Goal: Task Accomplishment & Management: Use online tool/utility

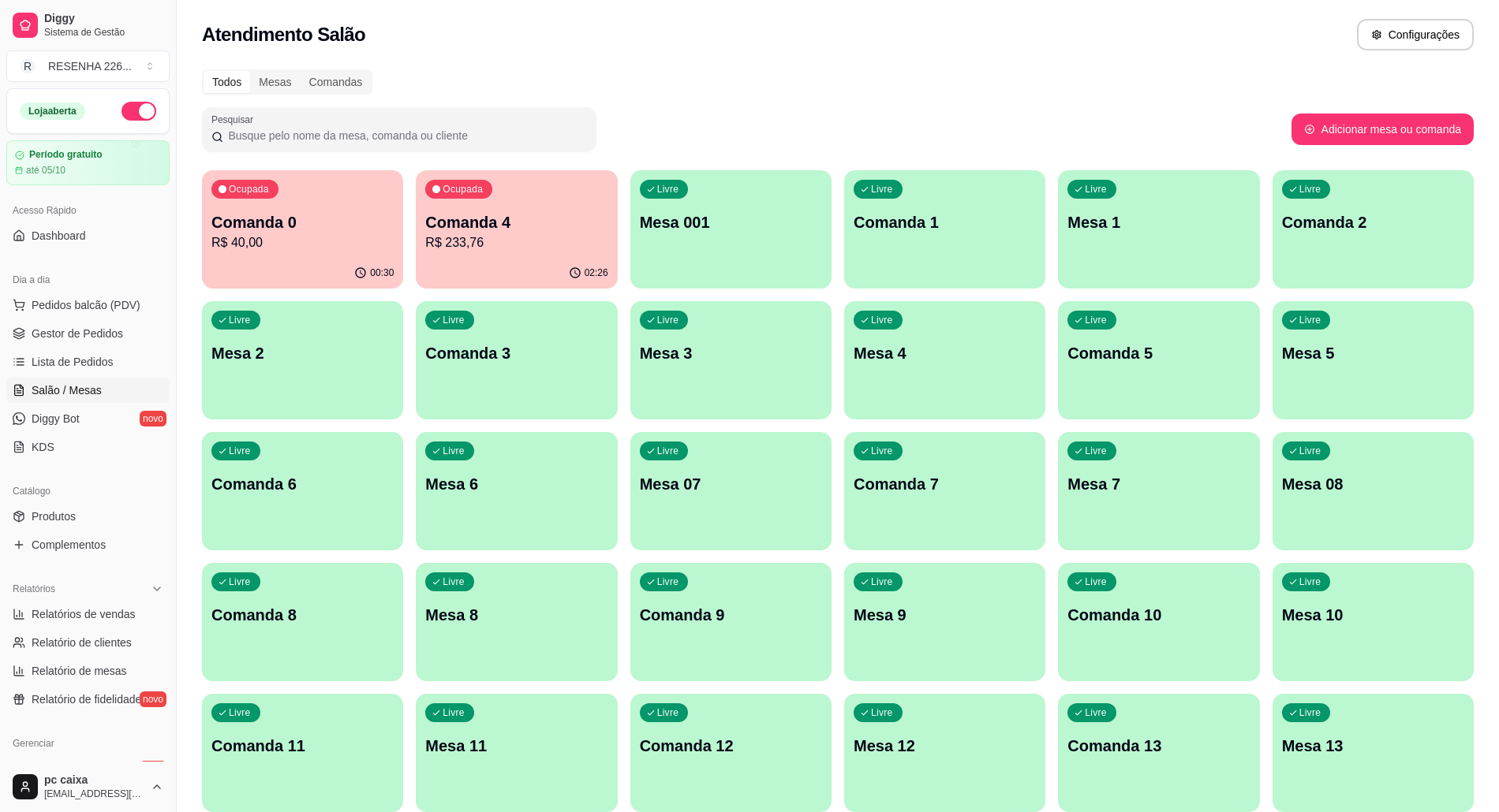
click at [500, 200] on div "Ocupada Comanda 4 R$ 233,76" at bounding box center [516, 213] width 202 height 87
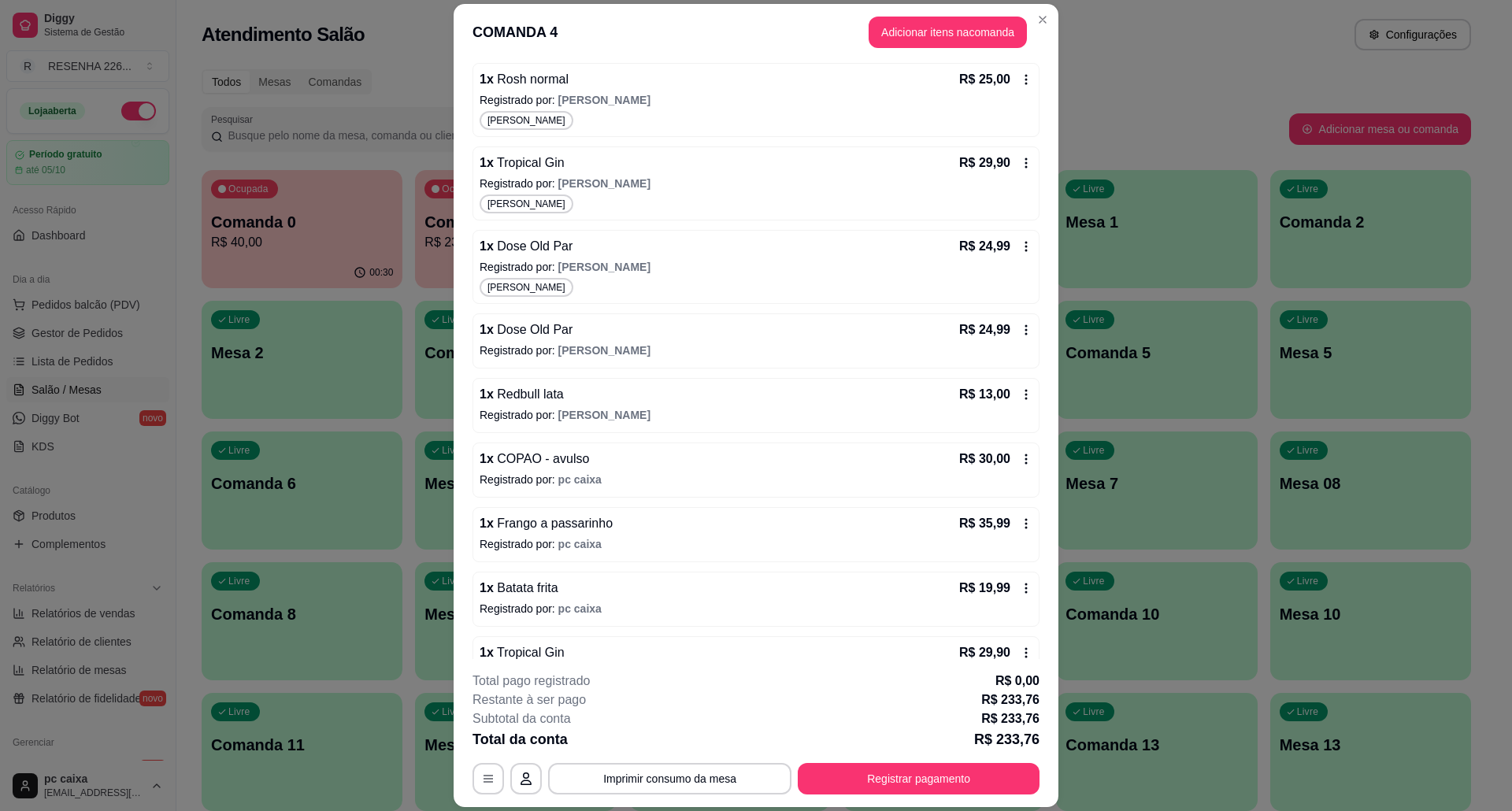
scroll to position [280, 0]
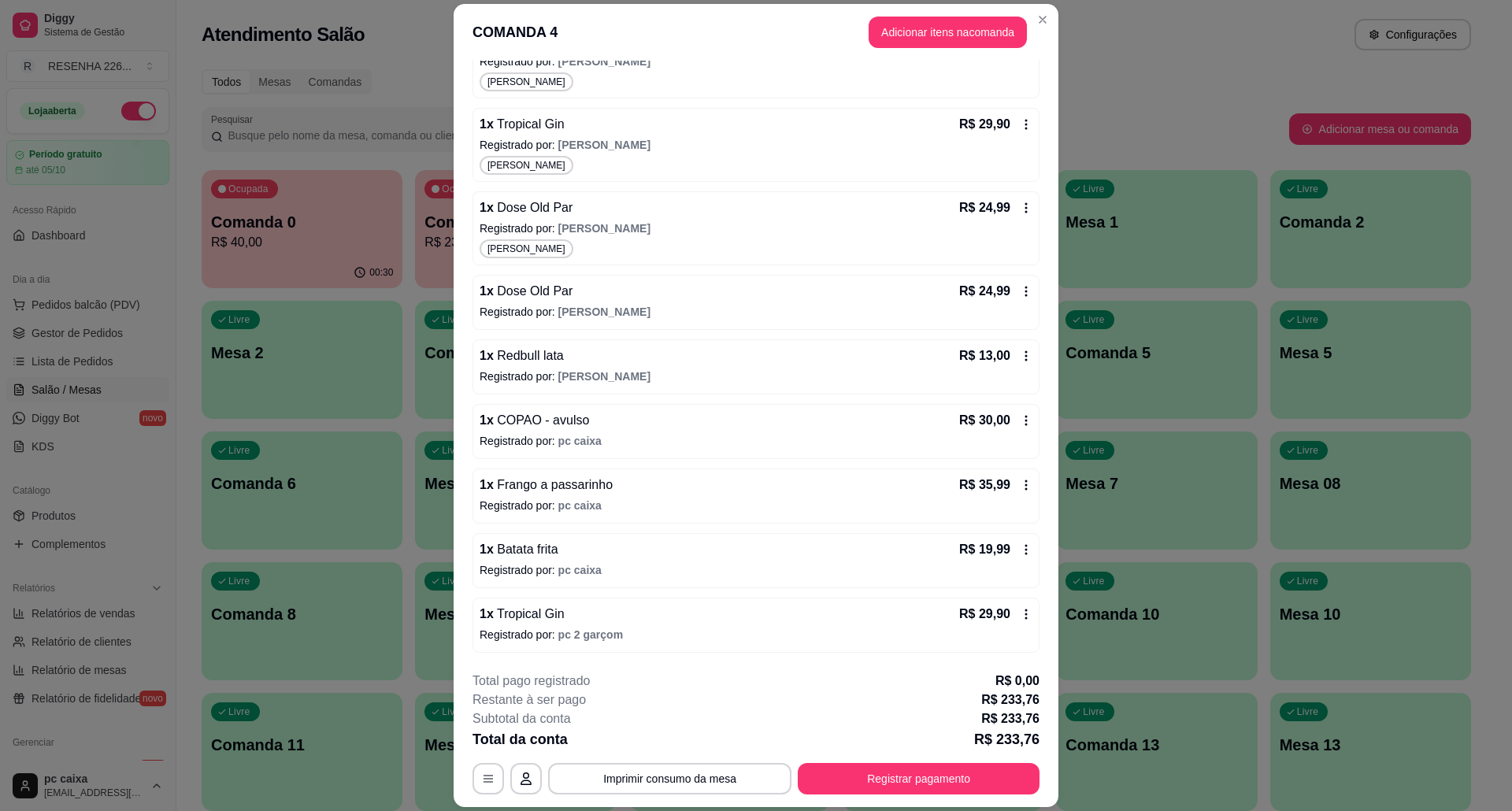
click at [1009, 285] on div "1 x Dose Old Par R$ 24,99 Registrado por: [PERSON_NAME]" at bounding box center [755, 302] width 567 height 55
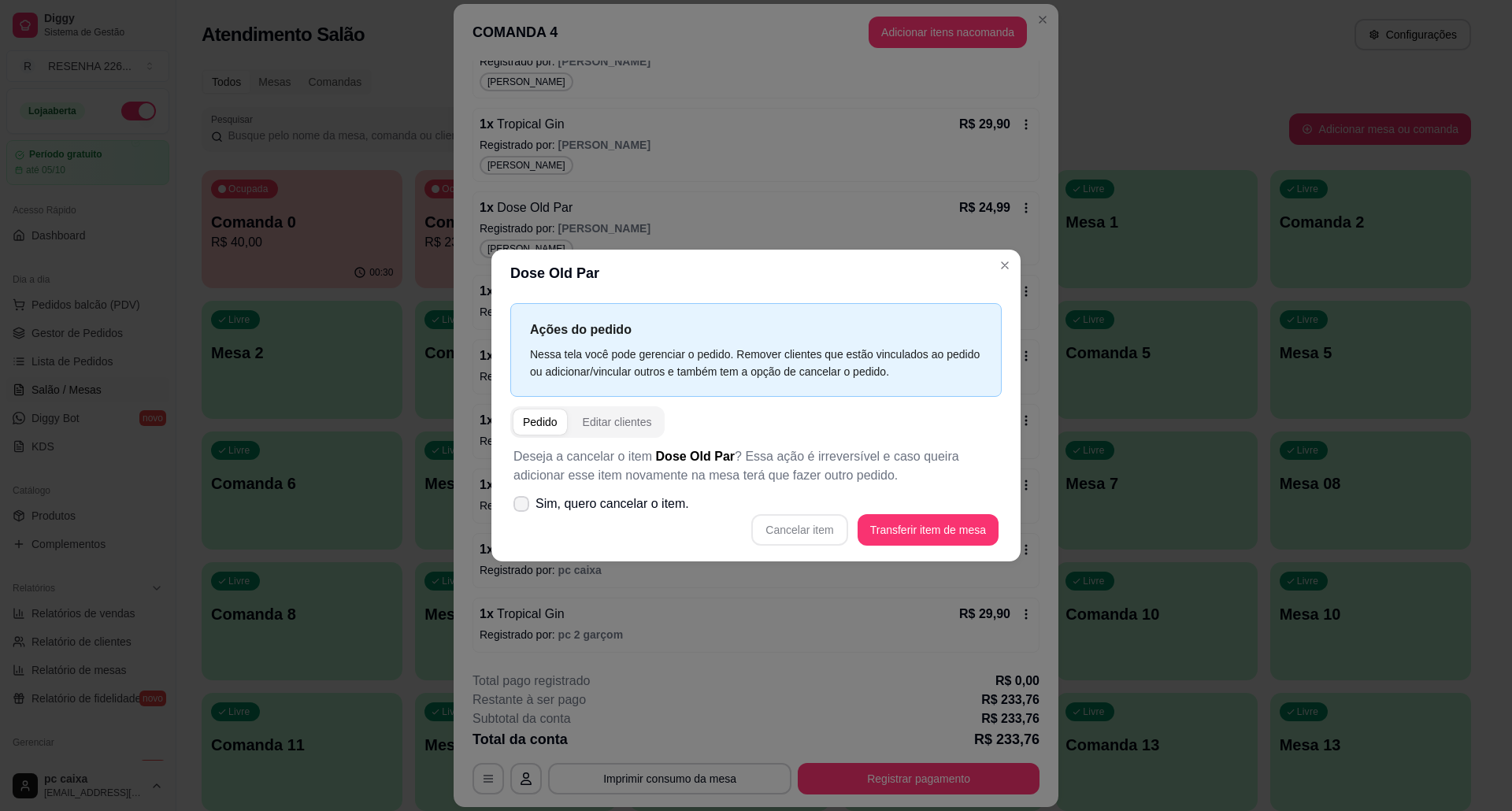
click at [609, 495] on label "Sim, quero cancelar o item." at bounding box center [602, 504] width 189 height 31
click at [523, 507] on input "Sim, quero cancelar o item." at bounding box center [517, 512] width 10 height 10
checkbox input "true"
click at [822, 524] on button "Cancelar item" at bounding box center [799, 530] width 93 height 31
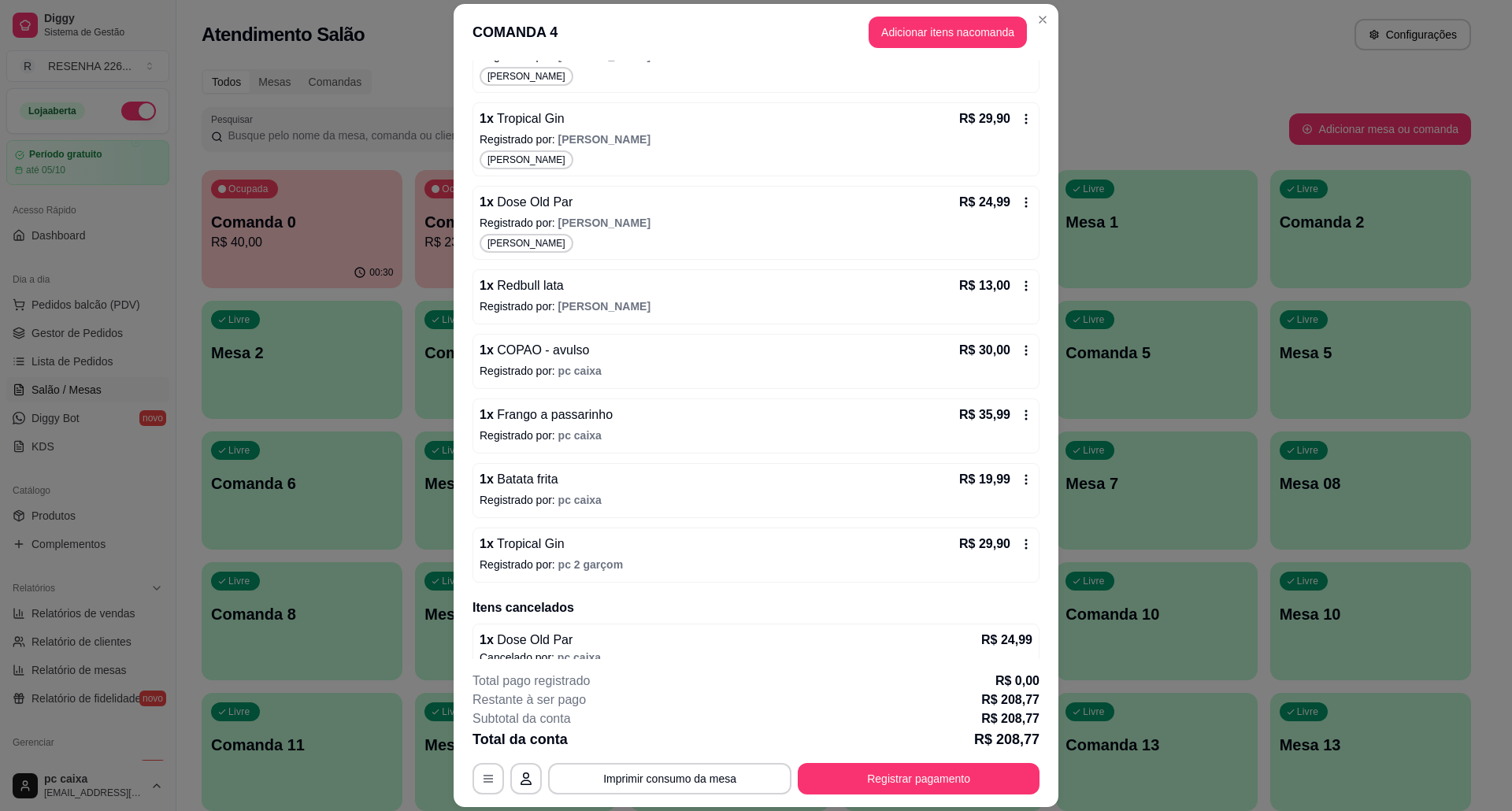
click at [1007, 291] on div "1 x Redbull lata R$ 13,00 Registrado por: [PERSON_NAME]" at bounding box center [755, 296] width 567 height 55
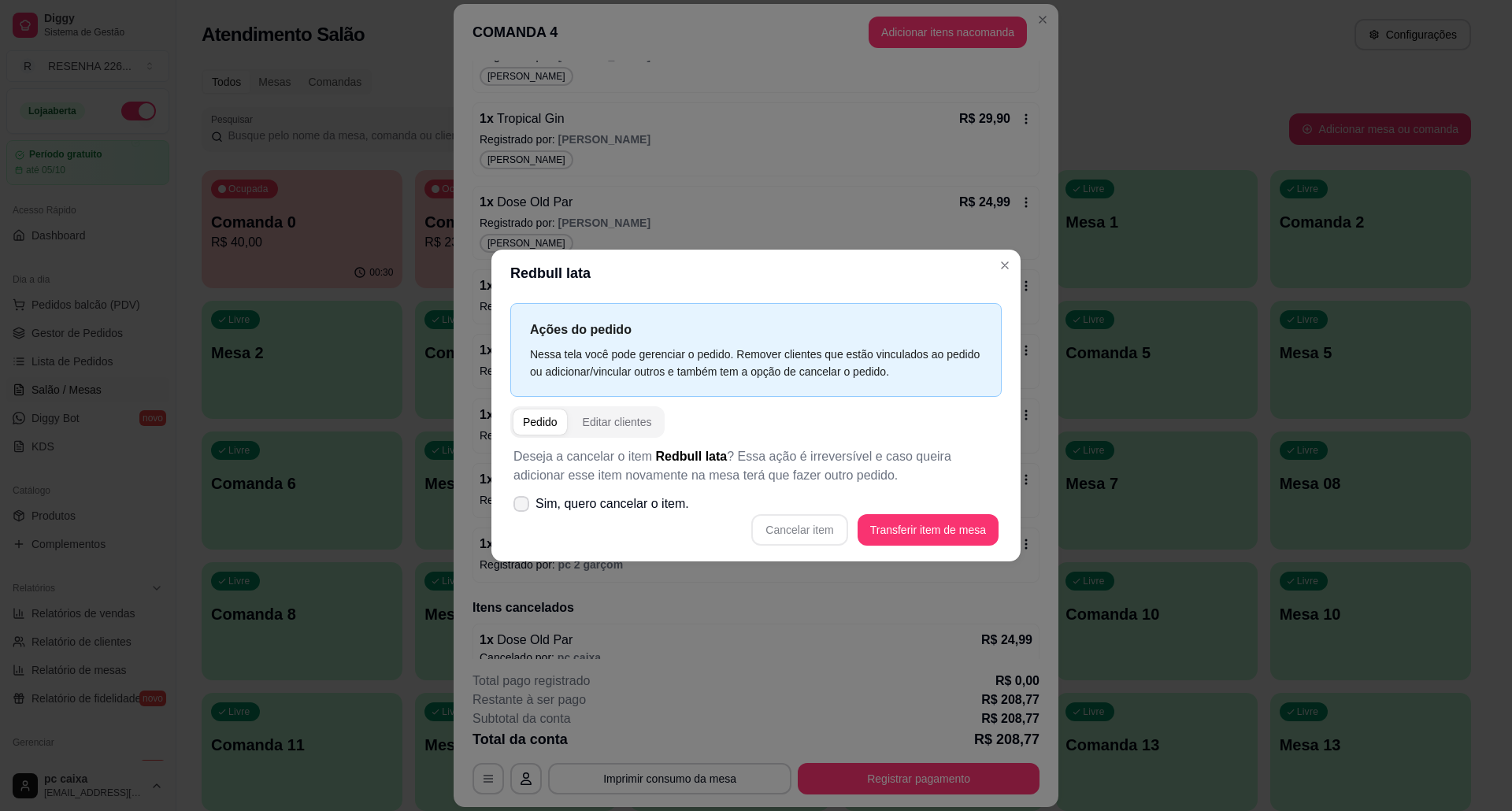
click at [599, 512] on span "Sim, quero cancelar o item." at bounding box center [611, 504] width 154 height 19
click at [523, 512] on input "Sim, quero cancelar o item." at bounding box center [517, 512] width 10 height 10
checkbox input "true"
click at [783, 529] on button "Cancelar item" at bounding box center [799, 530] width 93 height 31
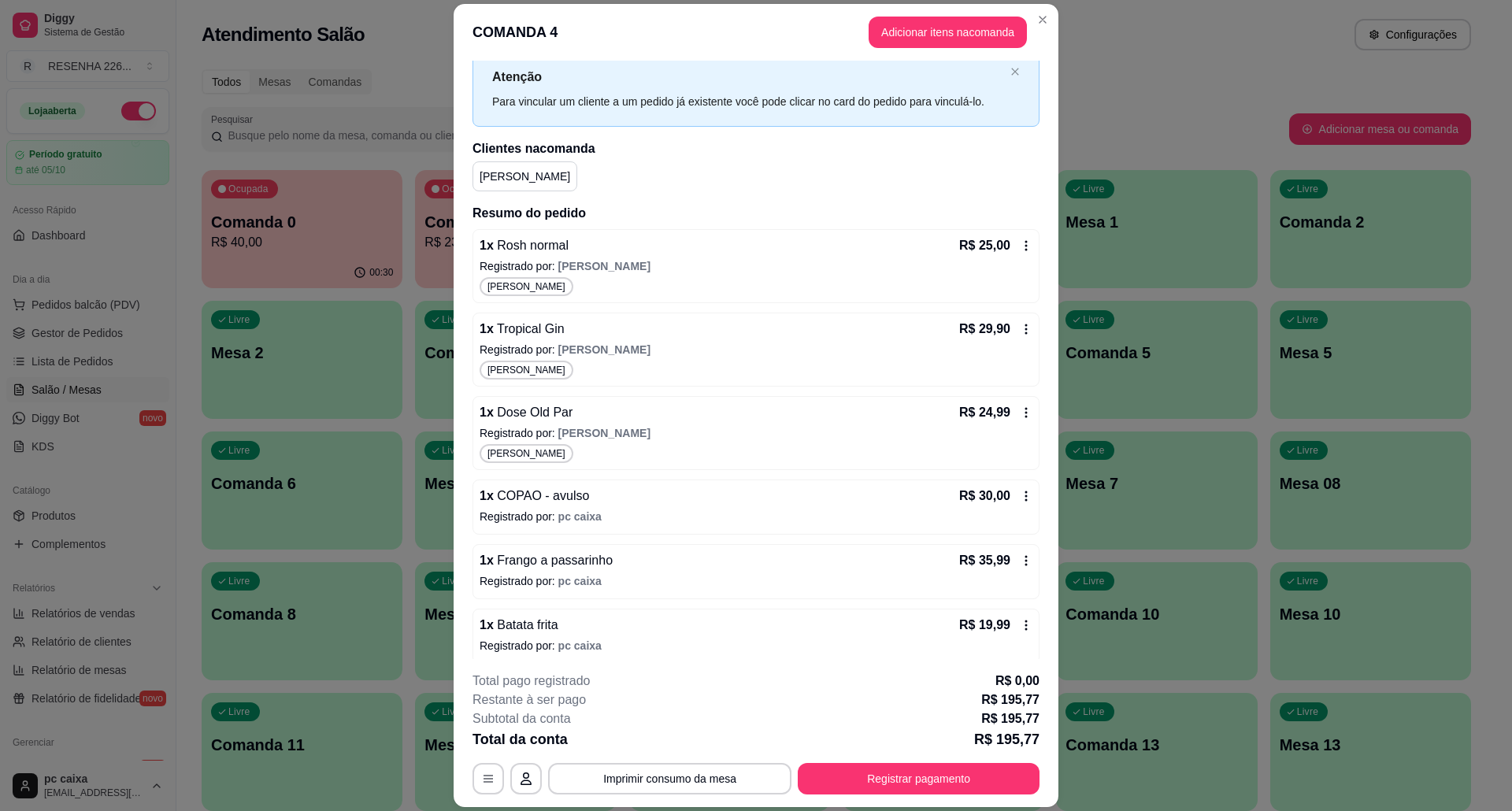
scroll to position [0, 0]
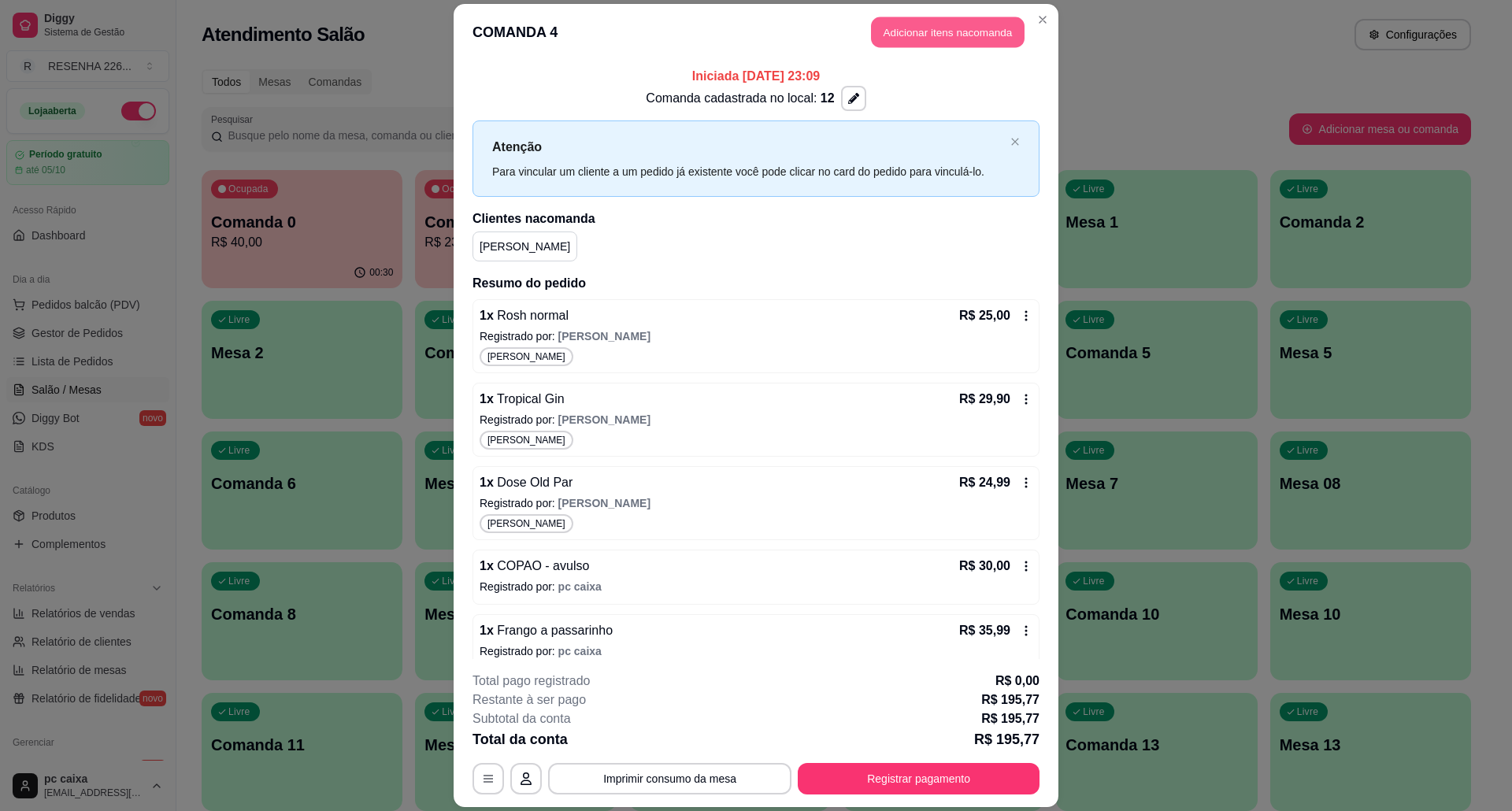
click at [929, 35] on button "Adicionar itens na comanda" at bounding box center [947, 32] width 154 height 31
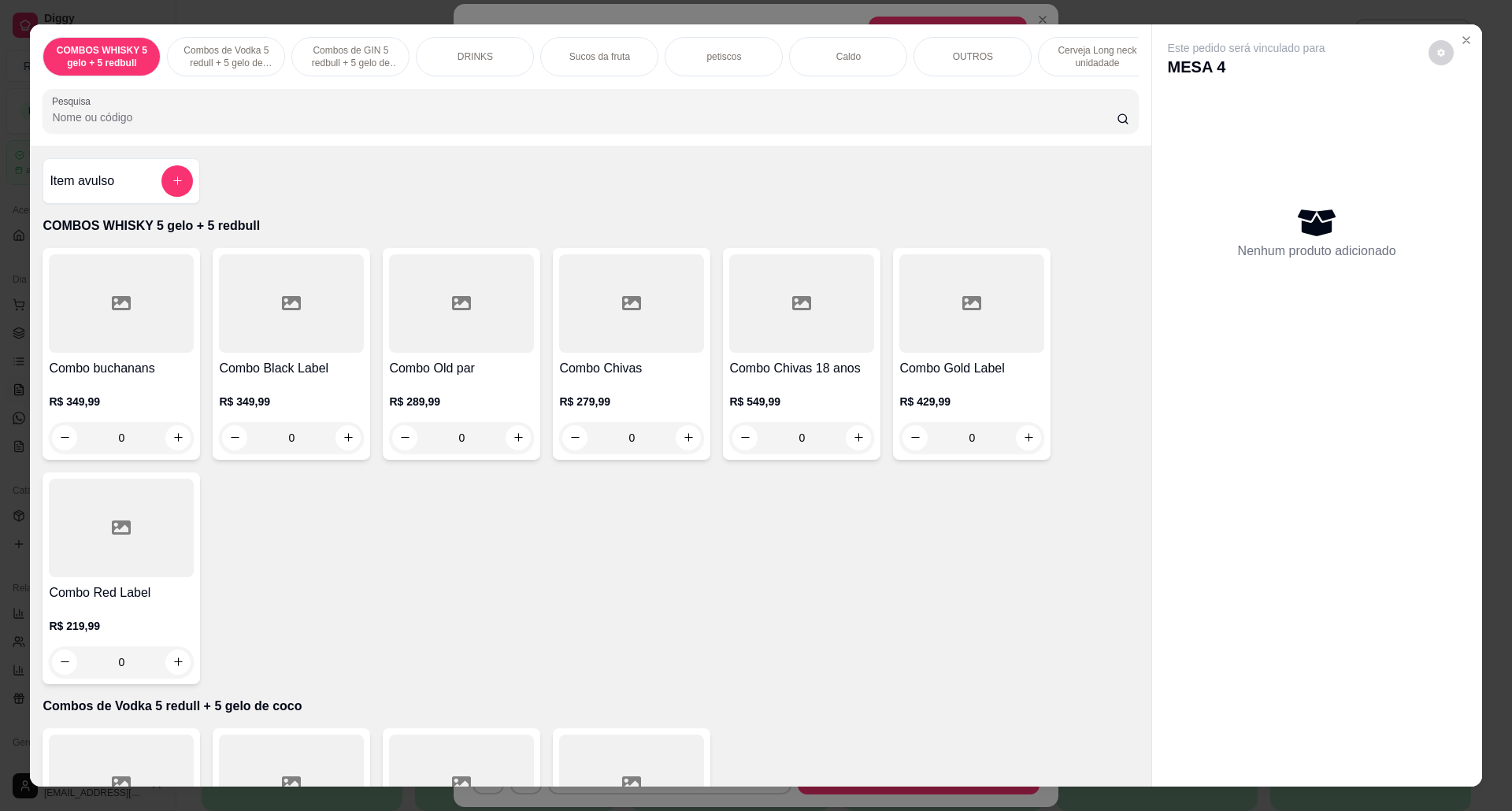
click at [170, 197] on button "add-separate-item" at bounding box center [177, 181] width 31 height 31
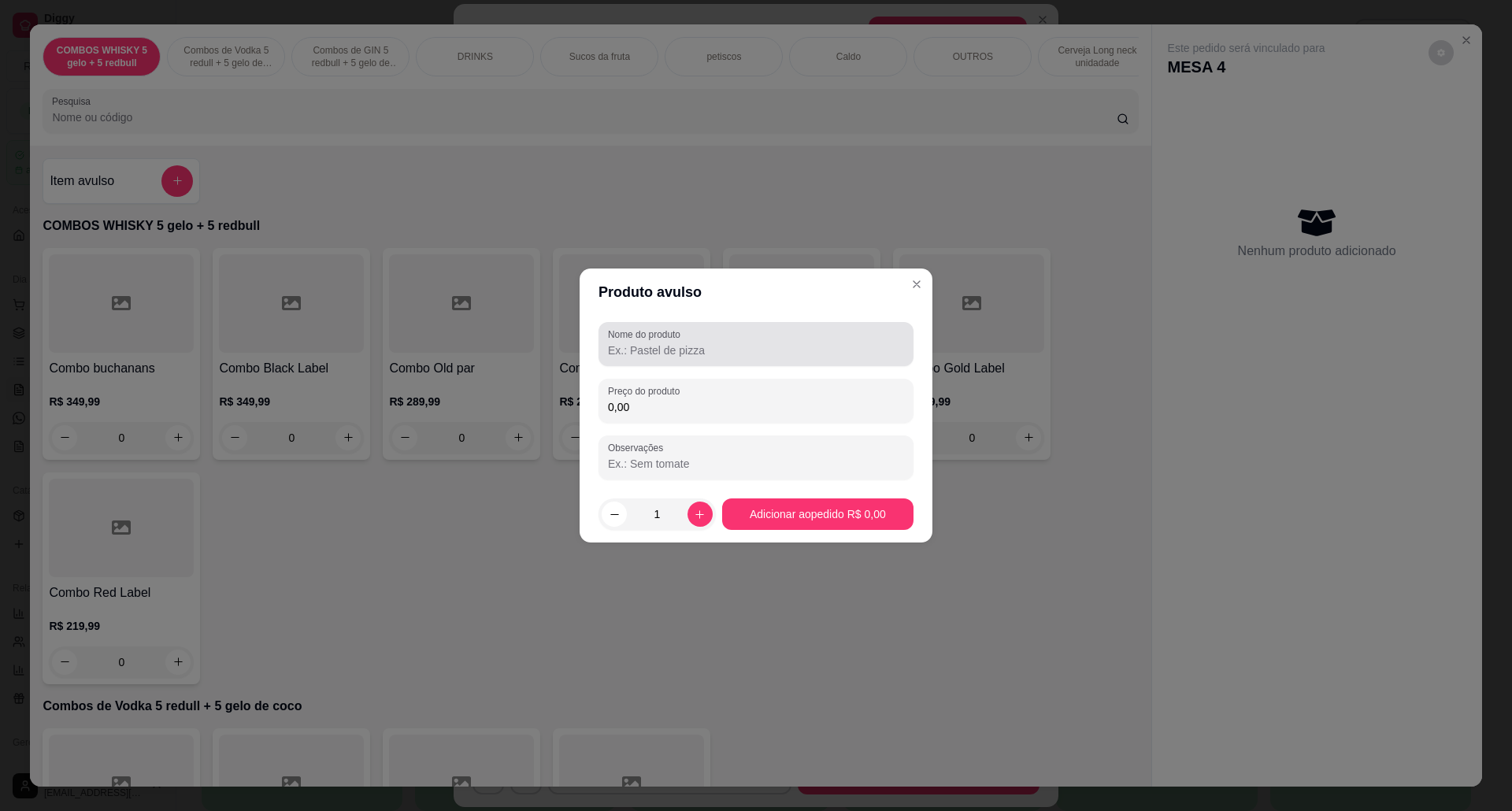
click at [654, 359] on div at bounding box center [756, 344] width 296 height 31
type input "COPAO"
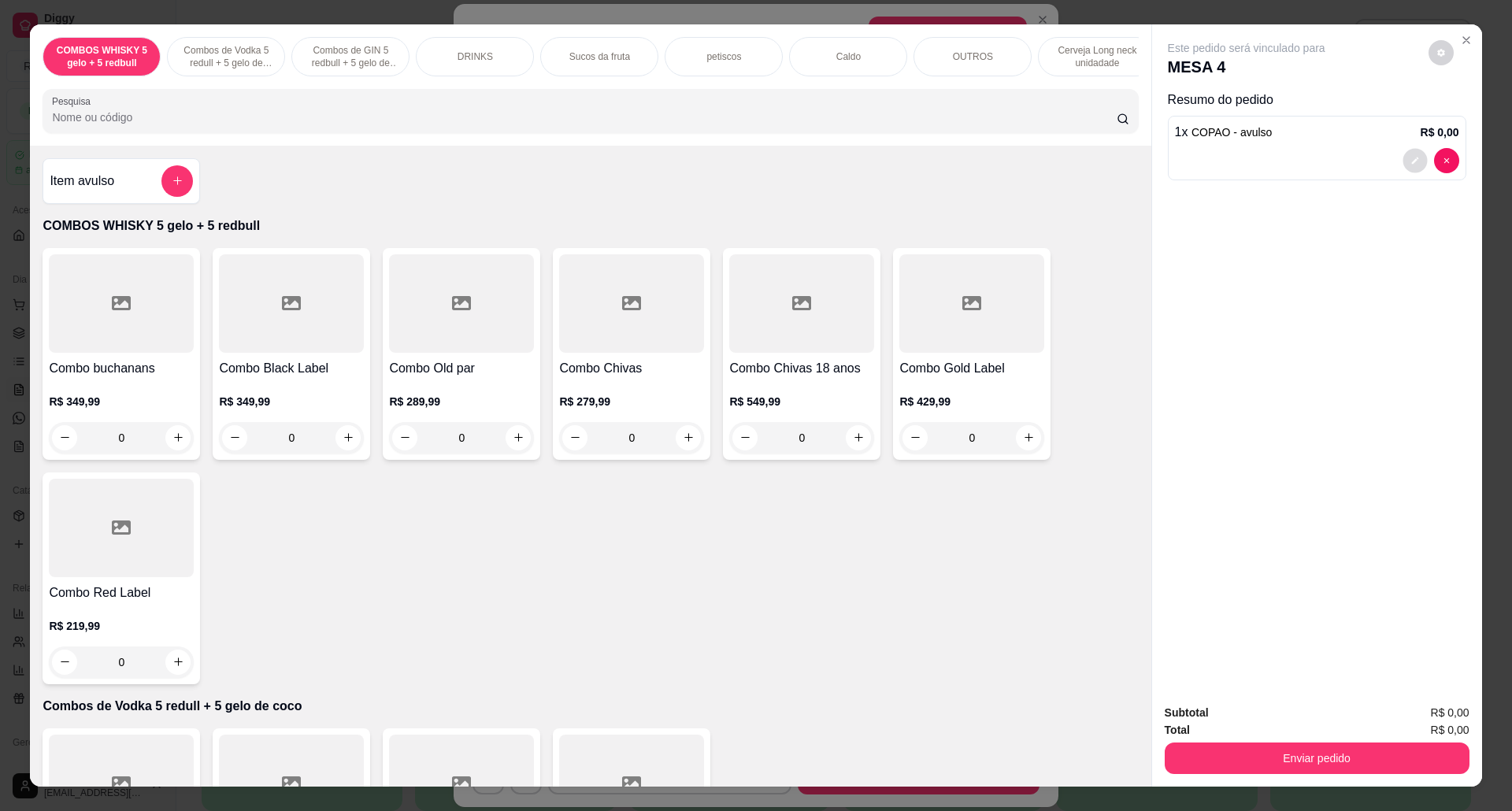
click at [1410, 157] on icon "decrease-product-quantity" at bounding box center [1414, 161] width 10 height 10
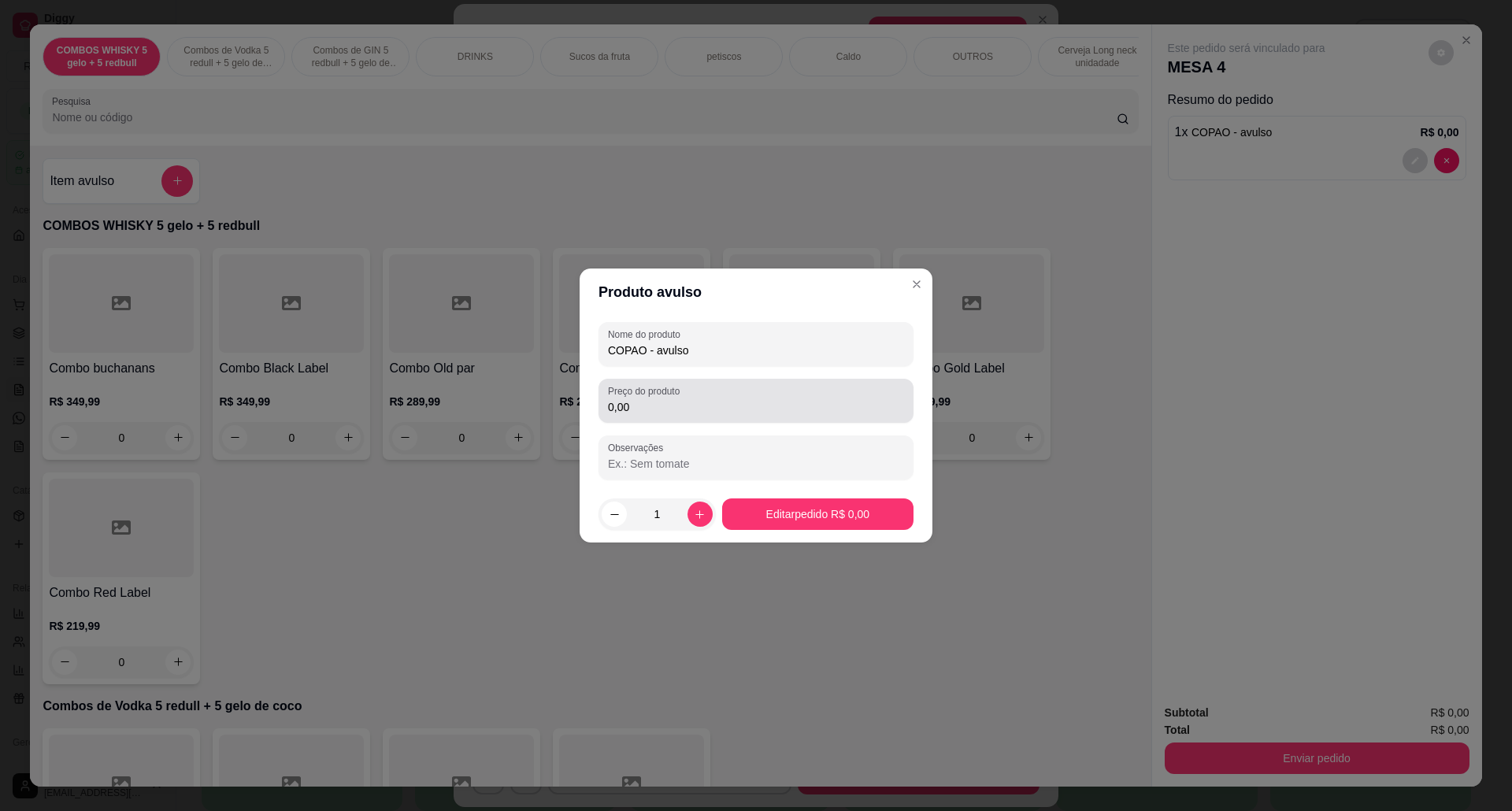
click at [731, 410] on input "0,00" at bounding box center [756, 408] width 296 height 16
type input "30,00"
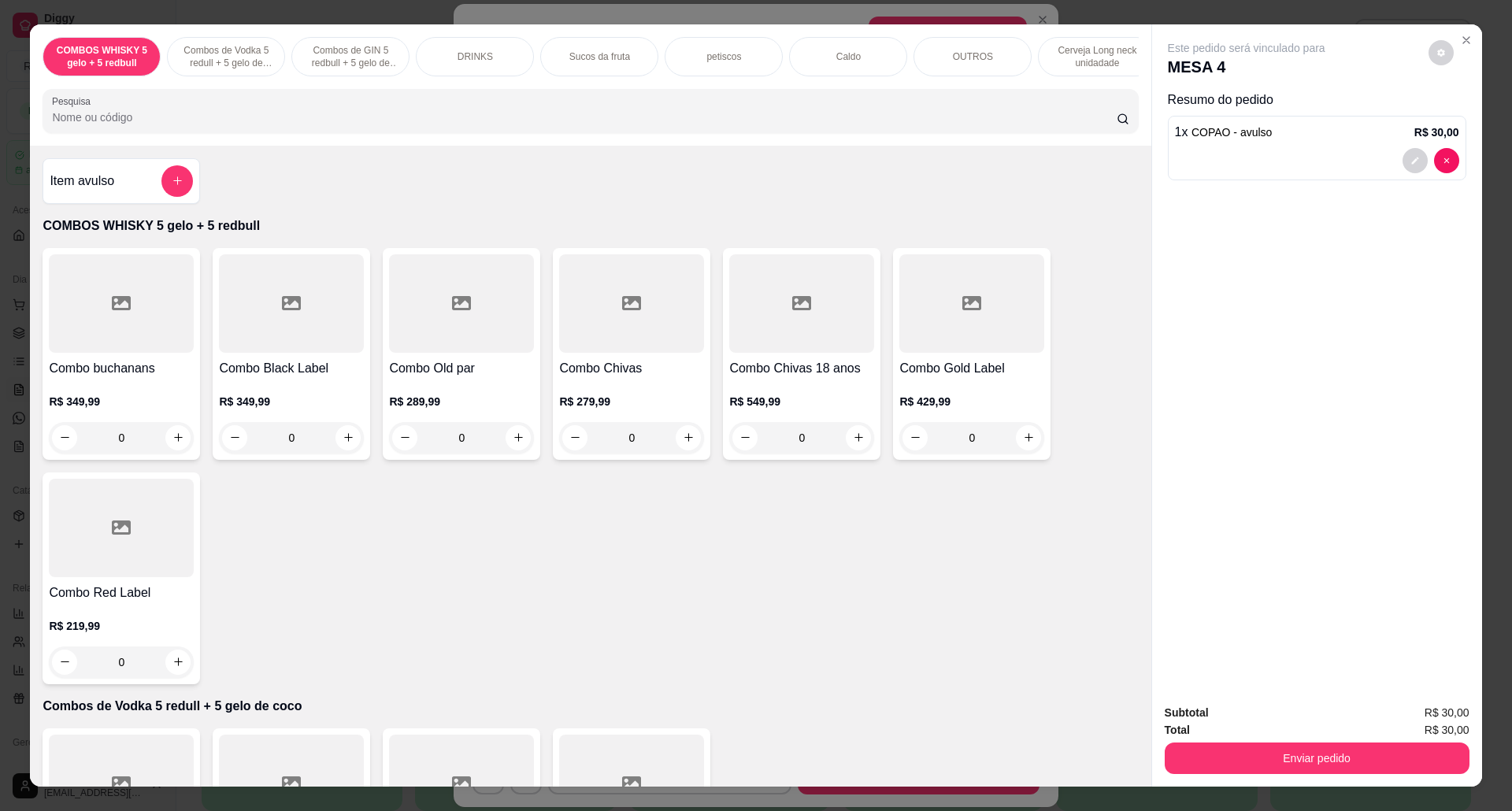
click at [1310, 742] on div "Enviar pedido" at bounding box center [1316, 755] width 304 height 35
click at [1320, 767] on button "Enviar pedido" at bounding box center [1316, 758] width 304 height 31
click at [1287, 725] on button "Não registrar e enviar pedido" at bounding box center [1262, 720] width 163 height 30
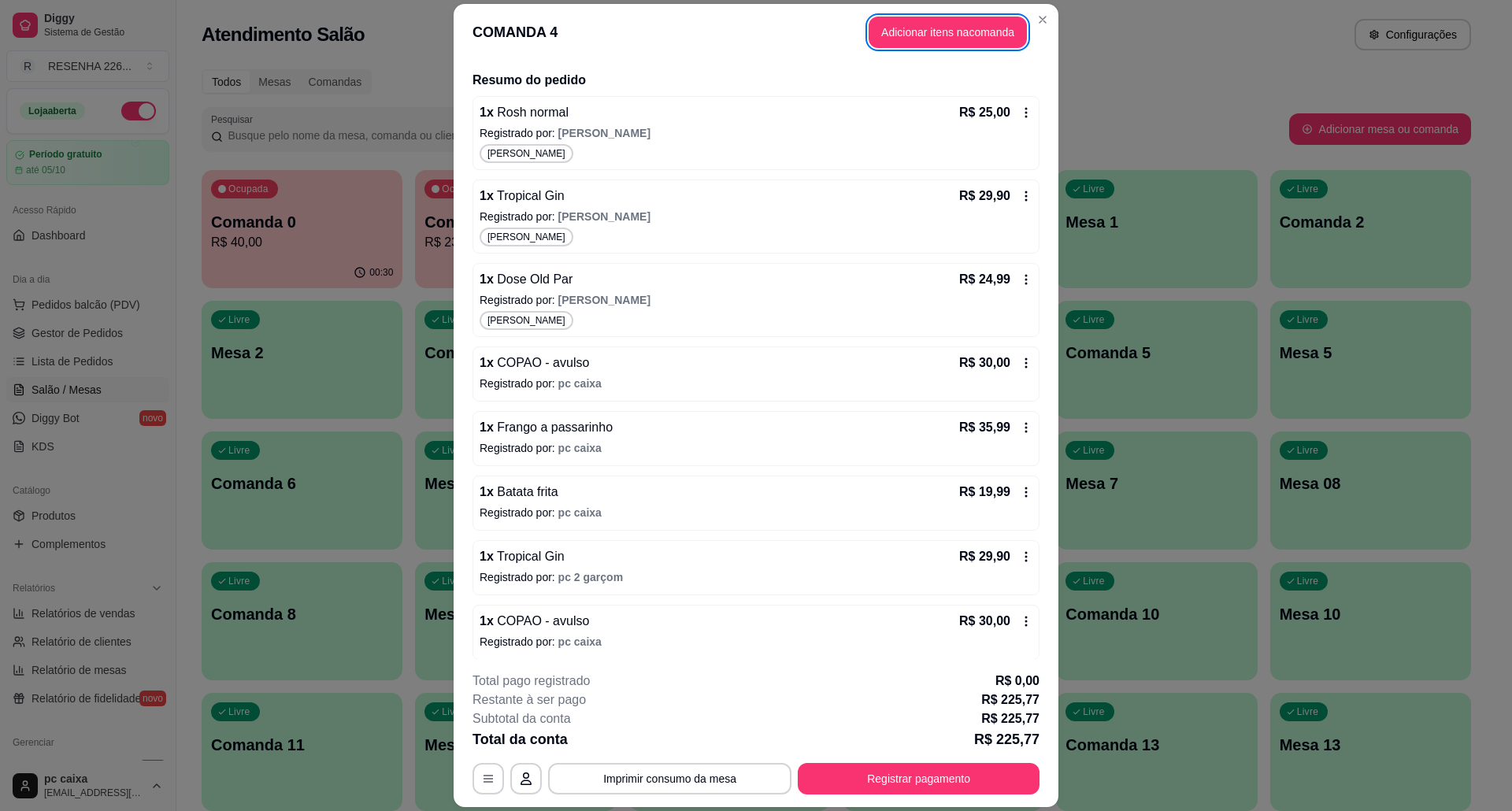
scroll to position [209, 0]
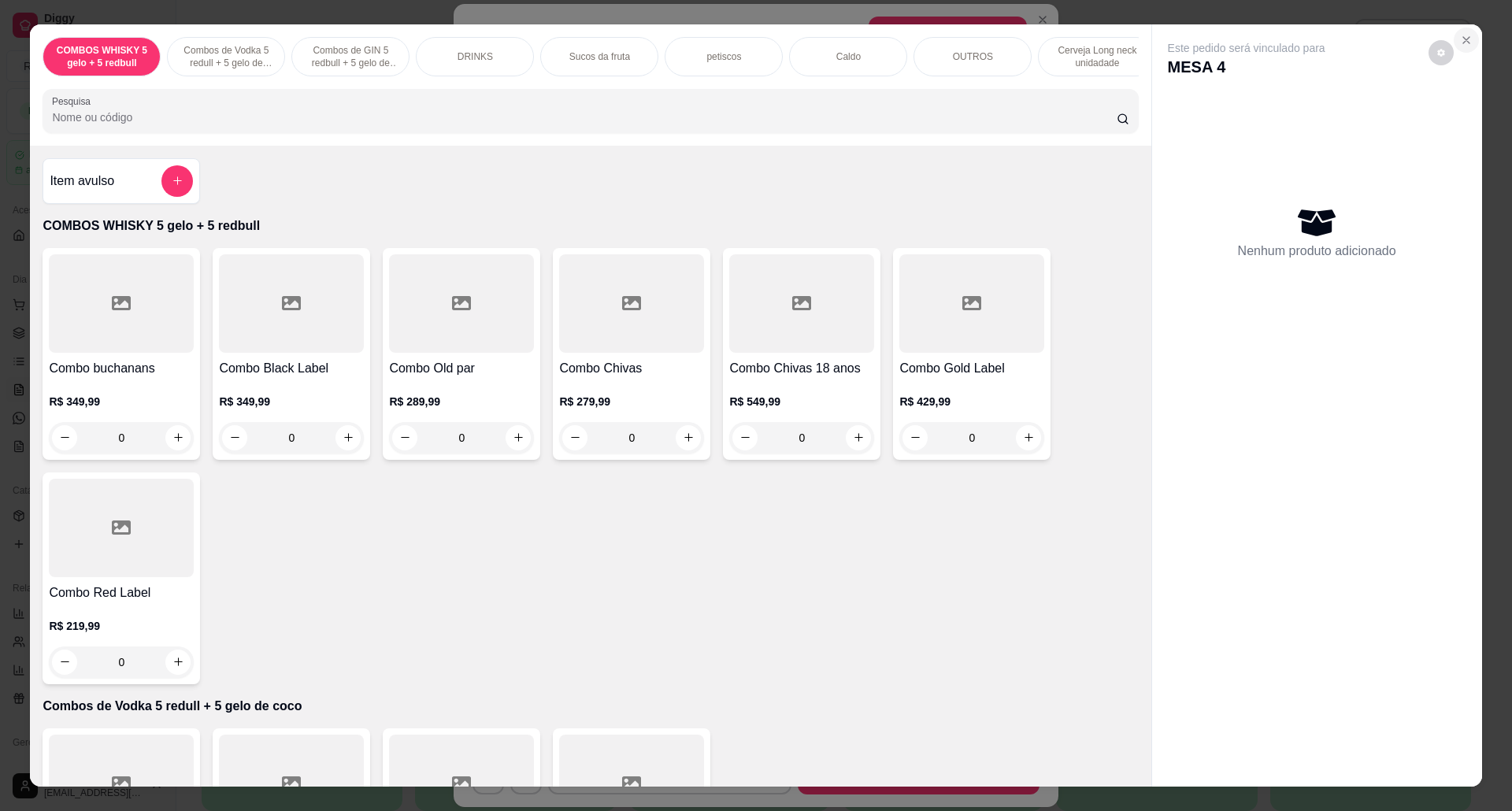
click at [1460, 44] on icon "Close" at bounding box center [1466, 40] width 13 height 13
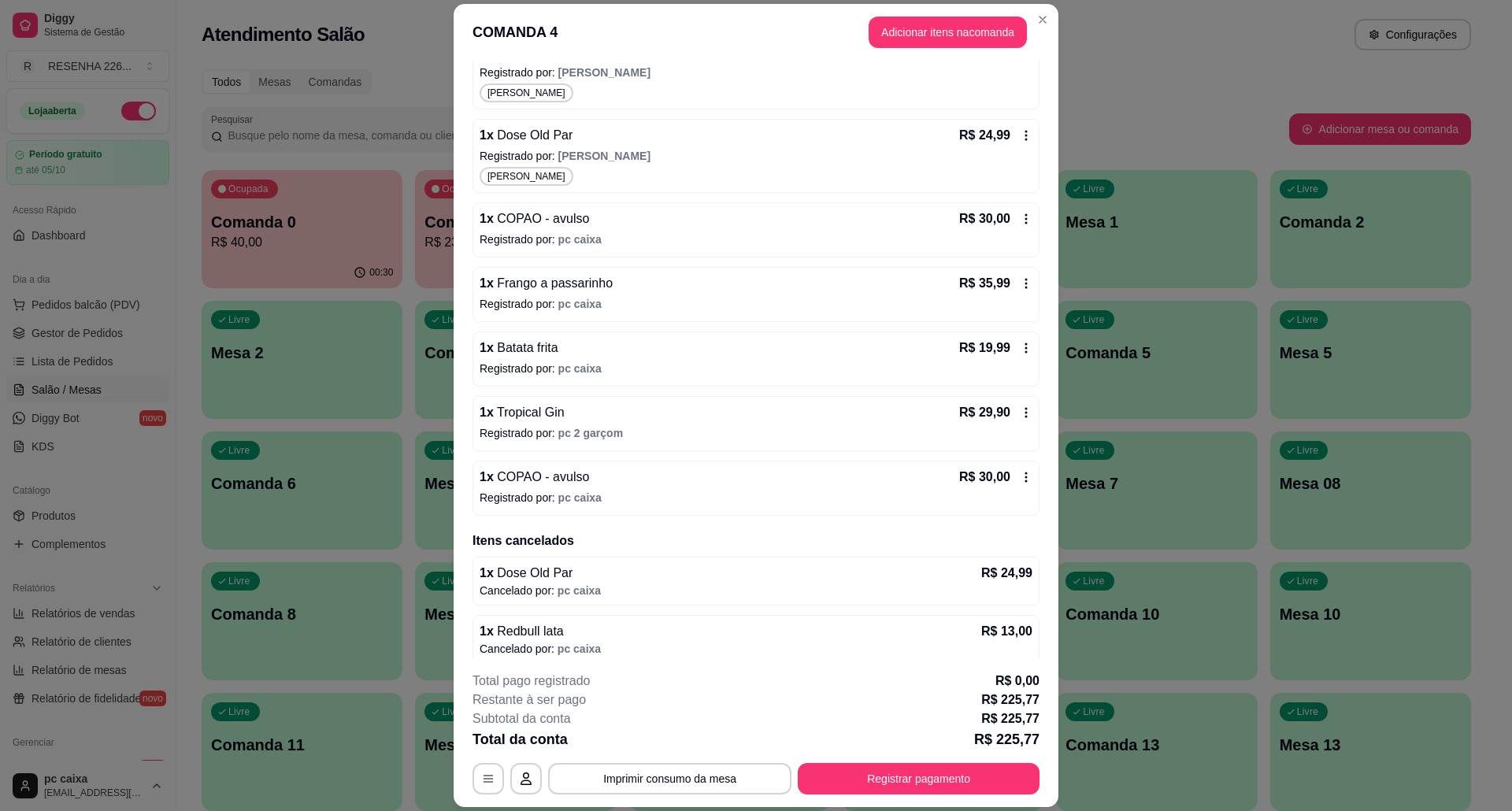
scroll to position [364, 0]
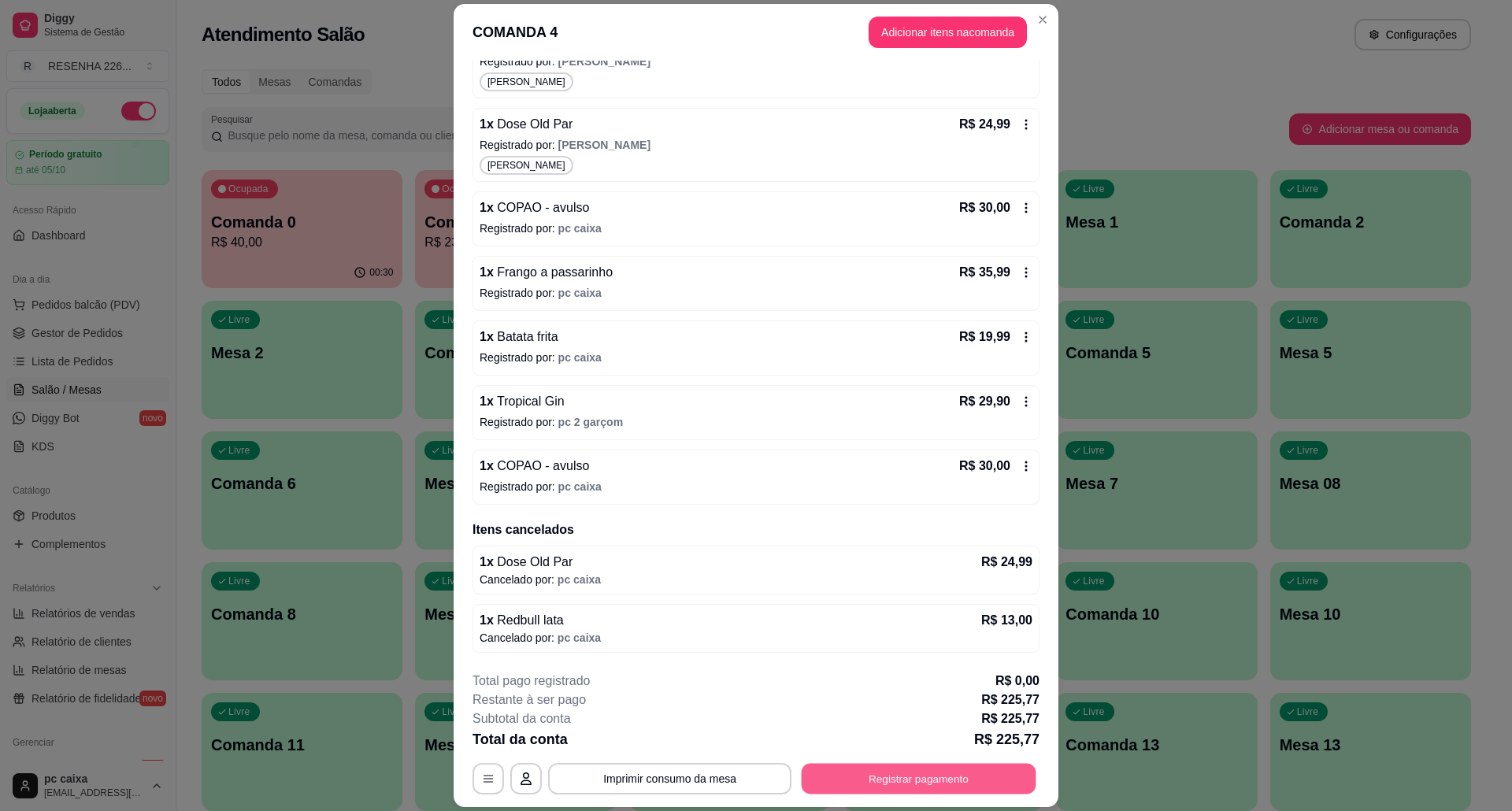
click at [871, 782] on button "Registrar pagamento" at bounding box center [919, 779] width 234 height 31
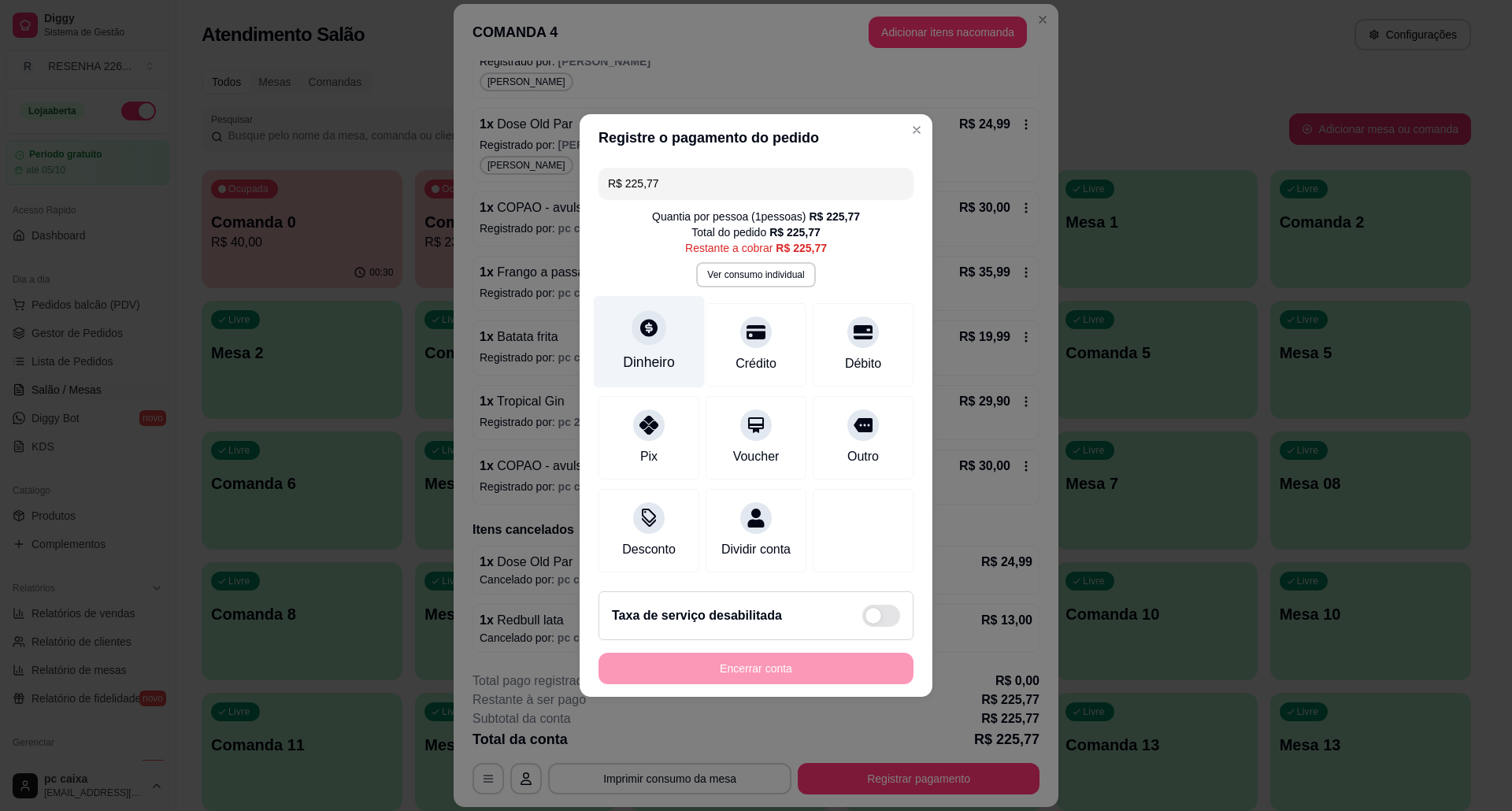
click at [654, 319] on icon at bounding box center [648, 327] width 17 height 17
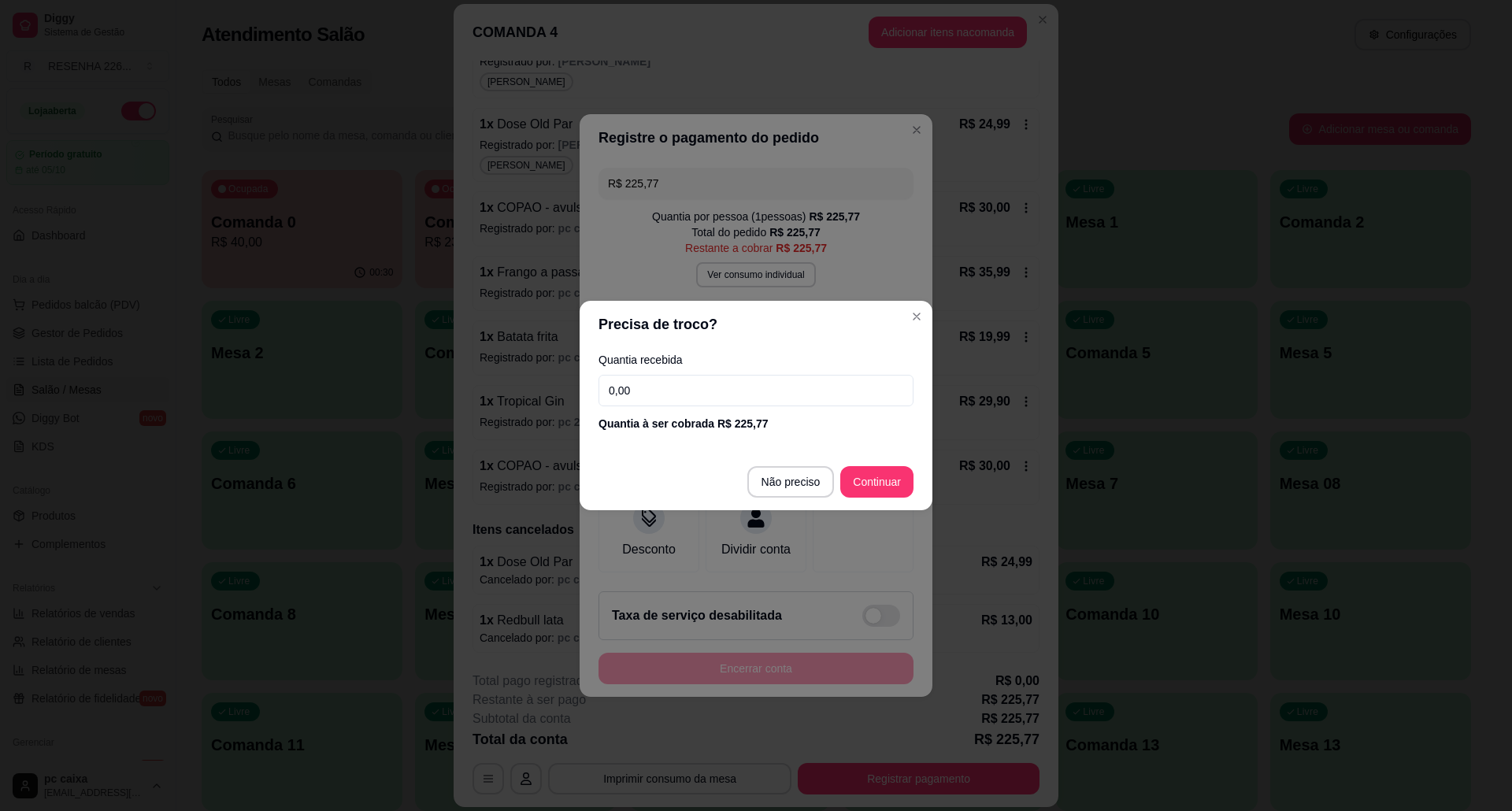
click at [767, 401] on input "0,00" at bounding box center [755, 390] width 315 height 31
click at [815, 467] on button "Não preciso" at bounding box center [790, 482] width 84 height 31
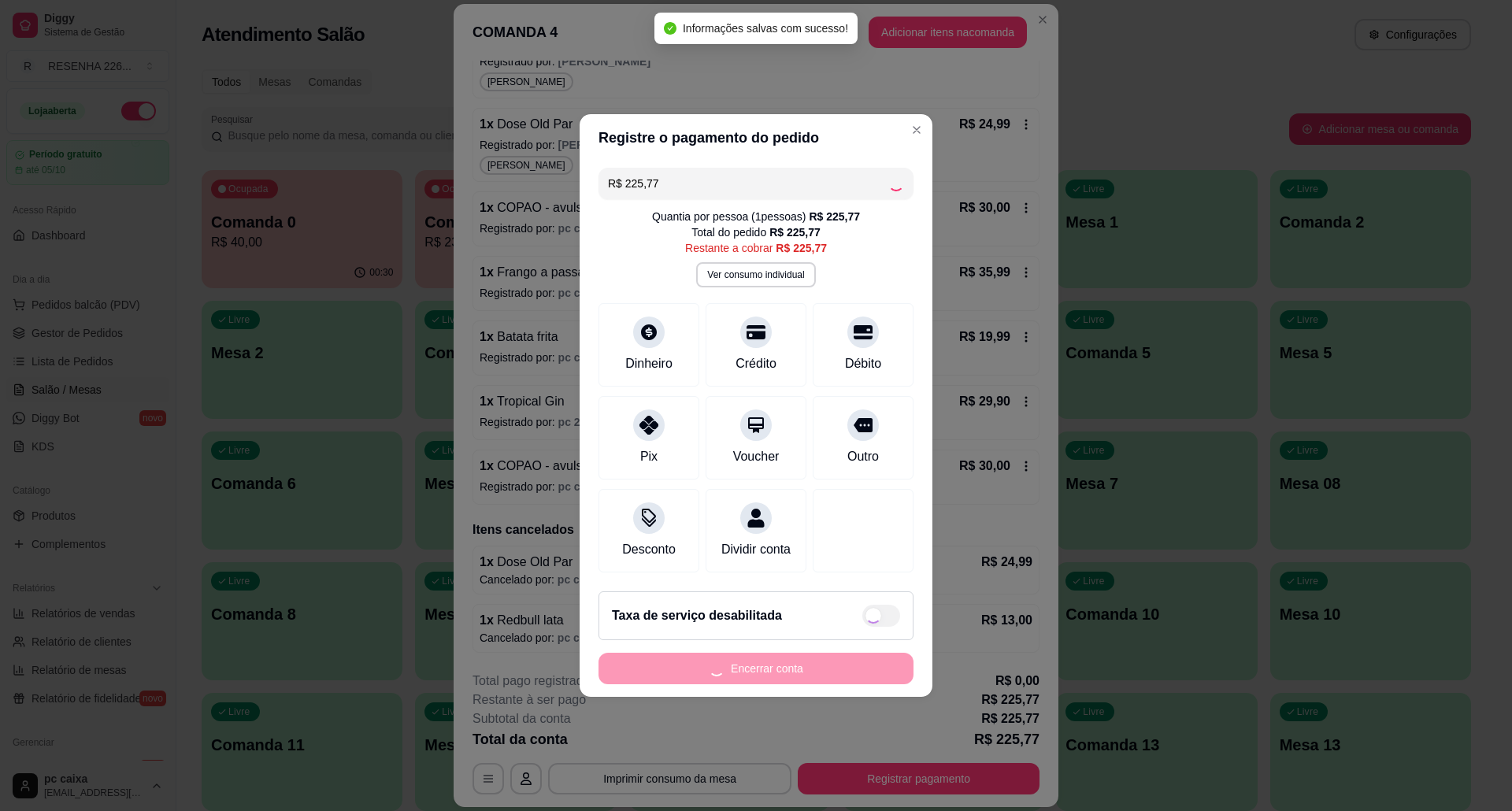
type input "R$ 0,00"
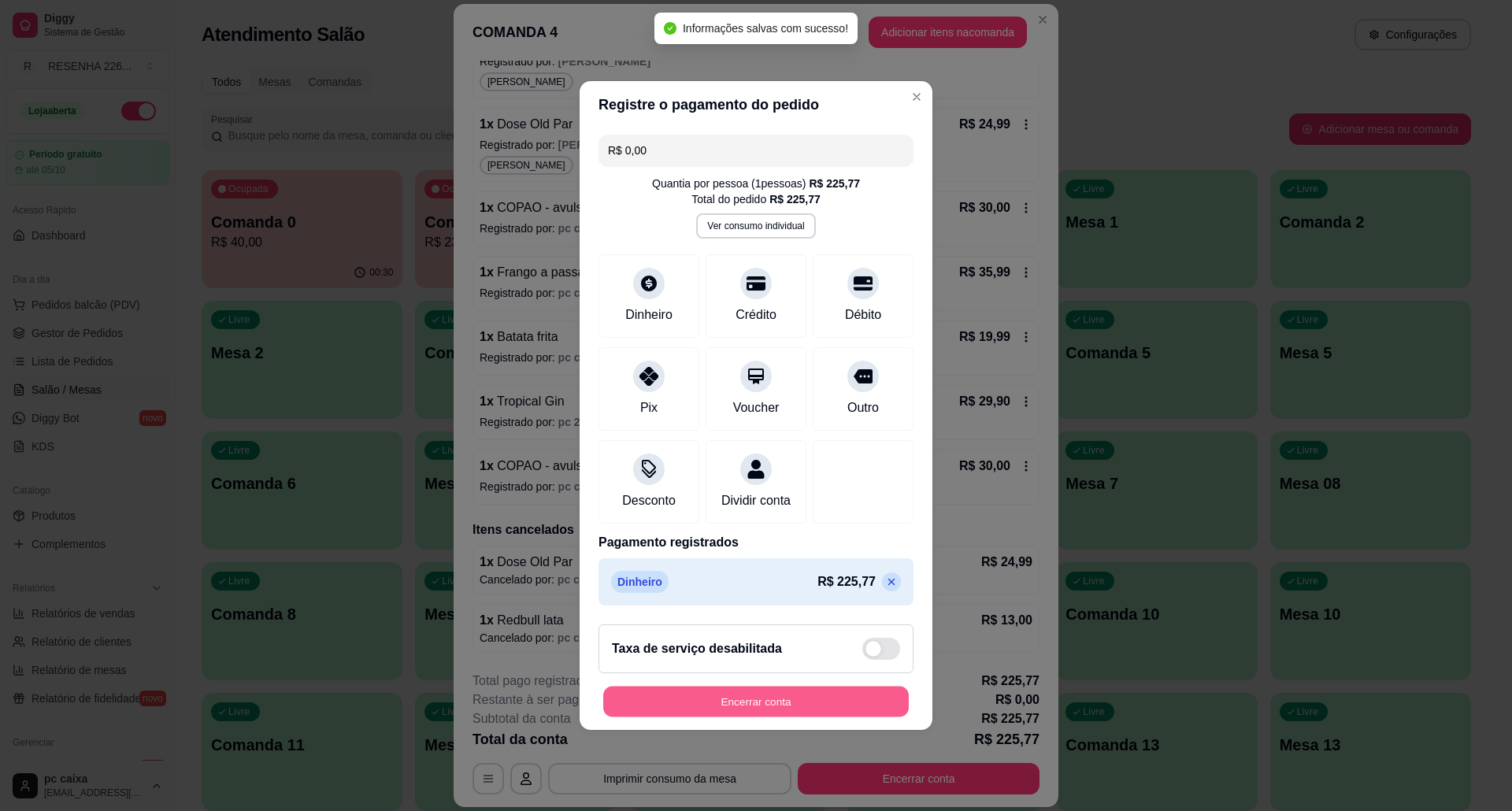
click at [816, 718] on button "Encerrar conta" at bounding box center [756, 702] width 305 height 31
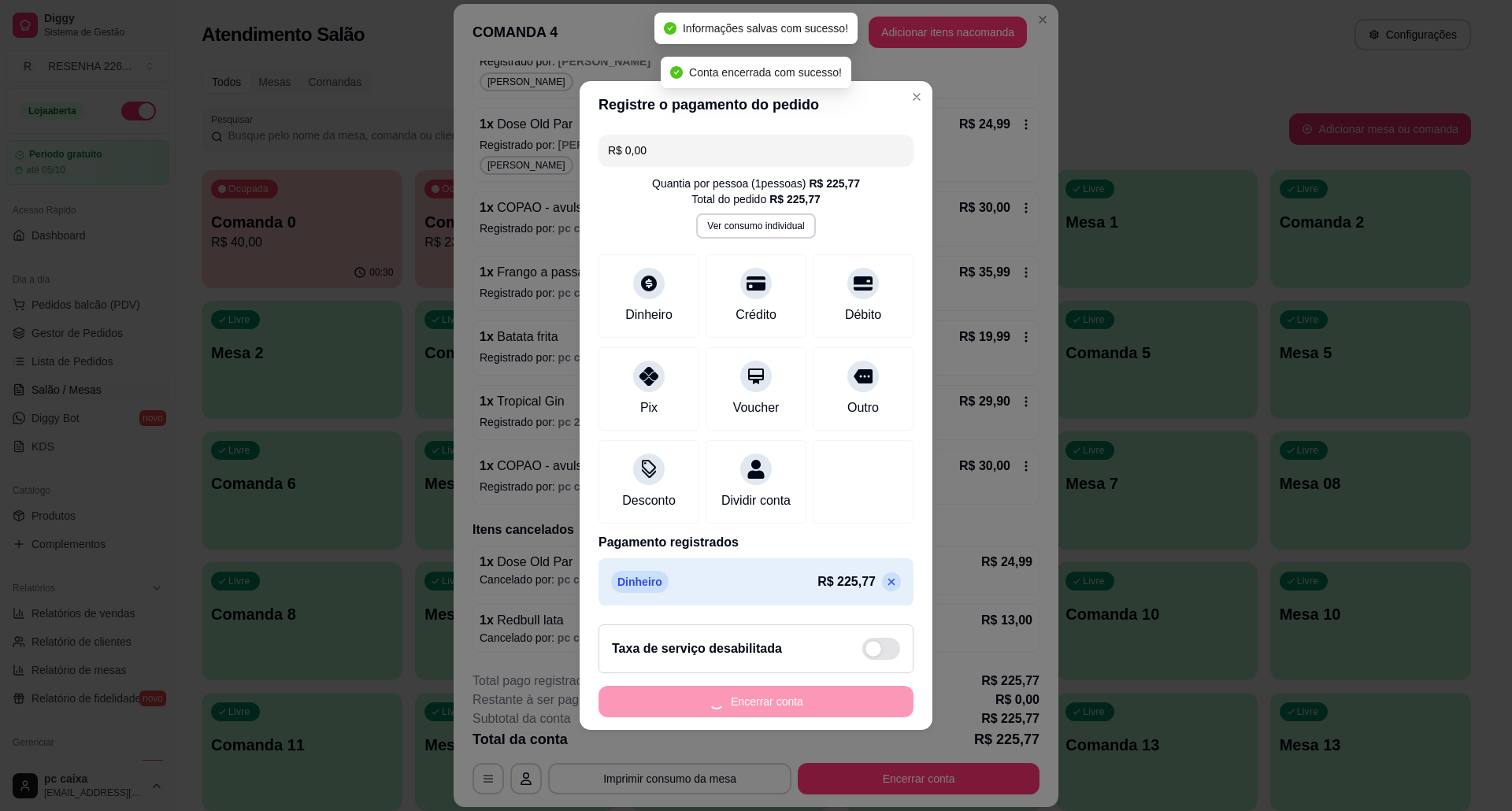
scroll to position [0, 0]
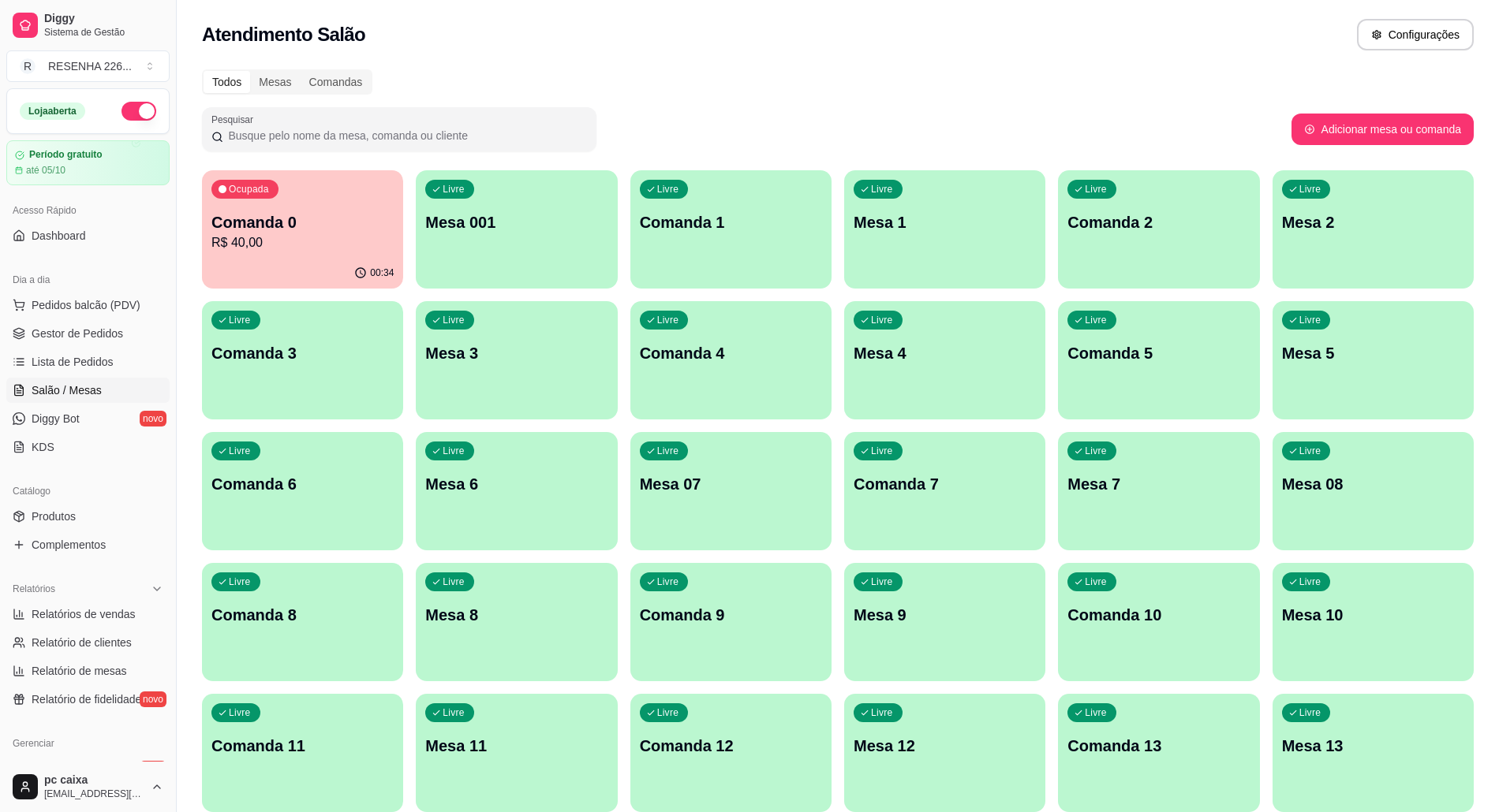
click at [388, 240] on p "R$ 40,00" at bounding box center [302, 243] width 183 height 19
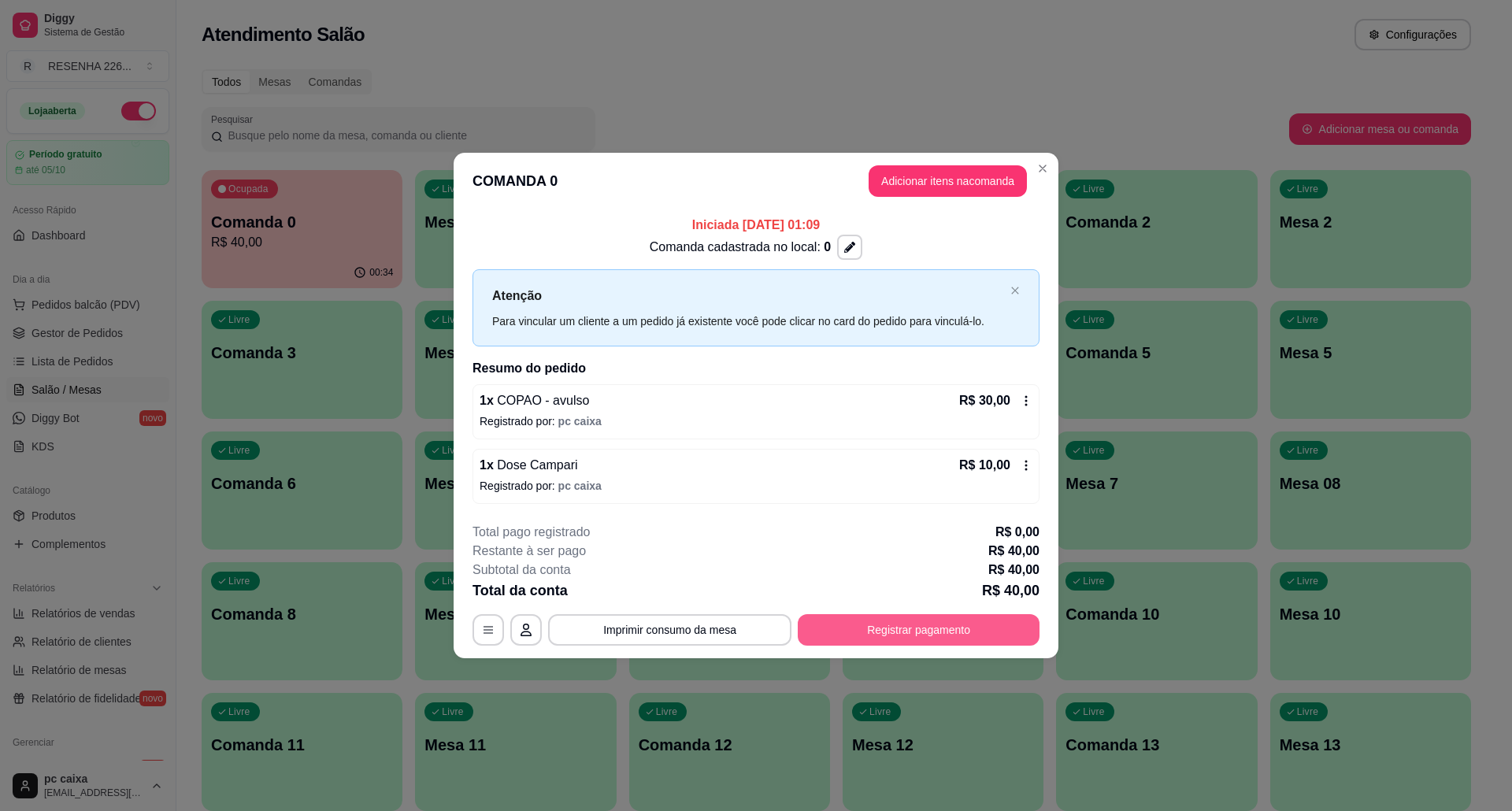
click at [863, 624] on button "Registrar pagamento" at bounding box center [918, 630] width 242 height 31
click at [951, 640] on button "Registrar pagamento" at bounding box center [919, 630] width 234 height 31
click at [936, 163] on header "COMANDA 0 Adicionar itens na comanda" at bounding box center [755, 181] width 604 height 57
click at [939, 169] on button "Adicionar itens na comanda" at bounding box center [947, 181] width 158 height 31
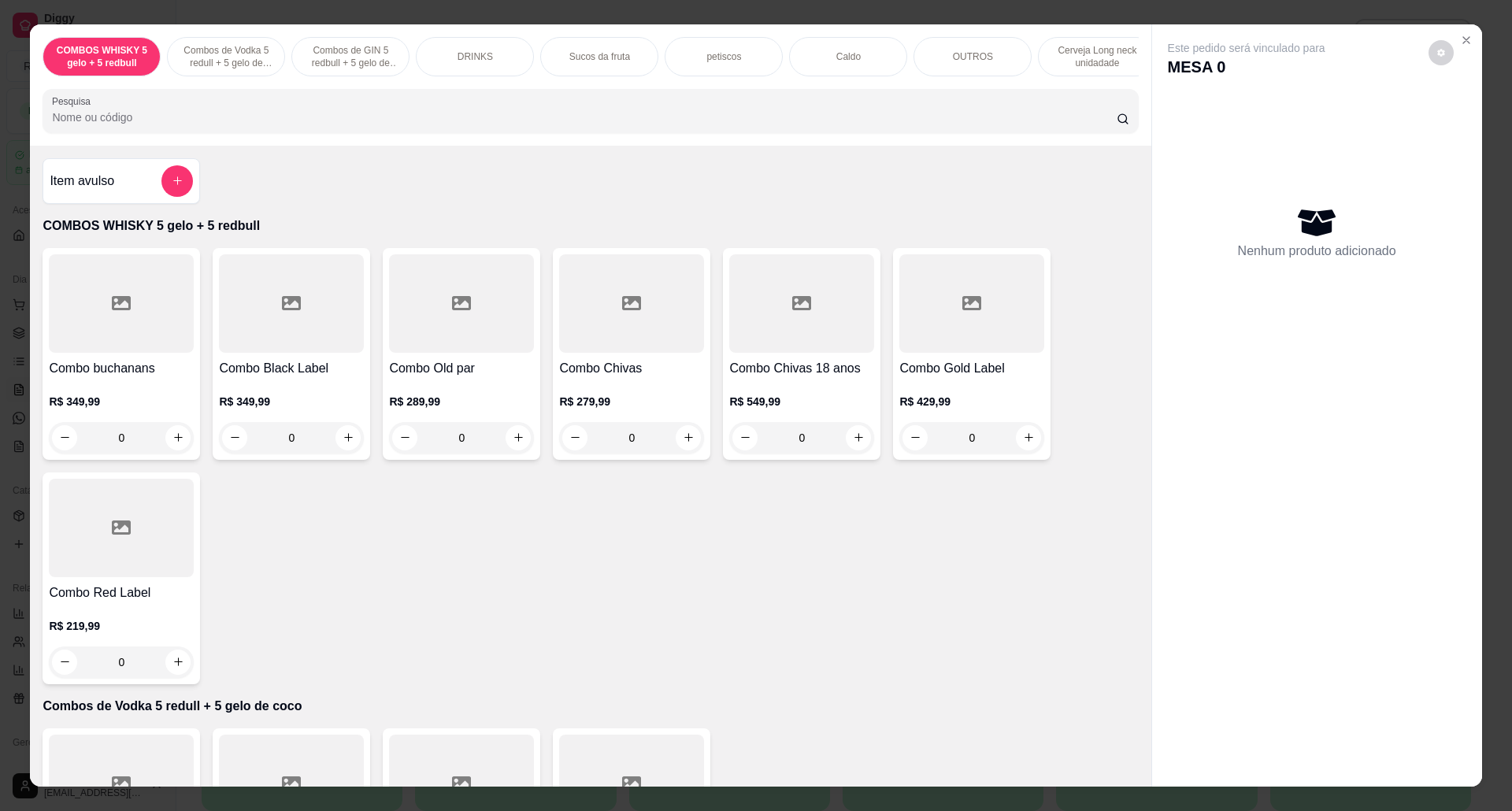
scroll to position [0, 764]
click at [1106, 48] on div "narguilé" at bounding box center [1079, 57] width 119 height 40
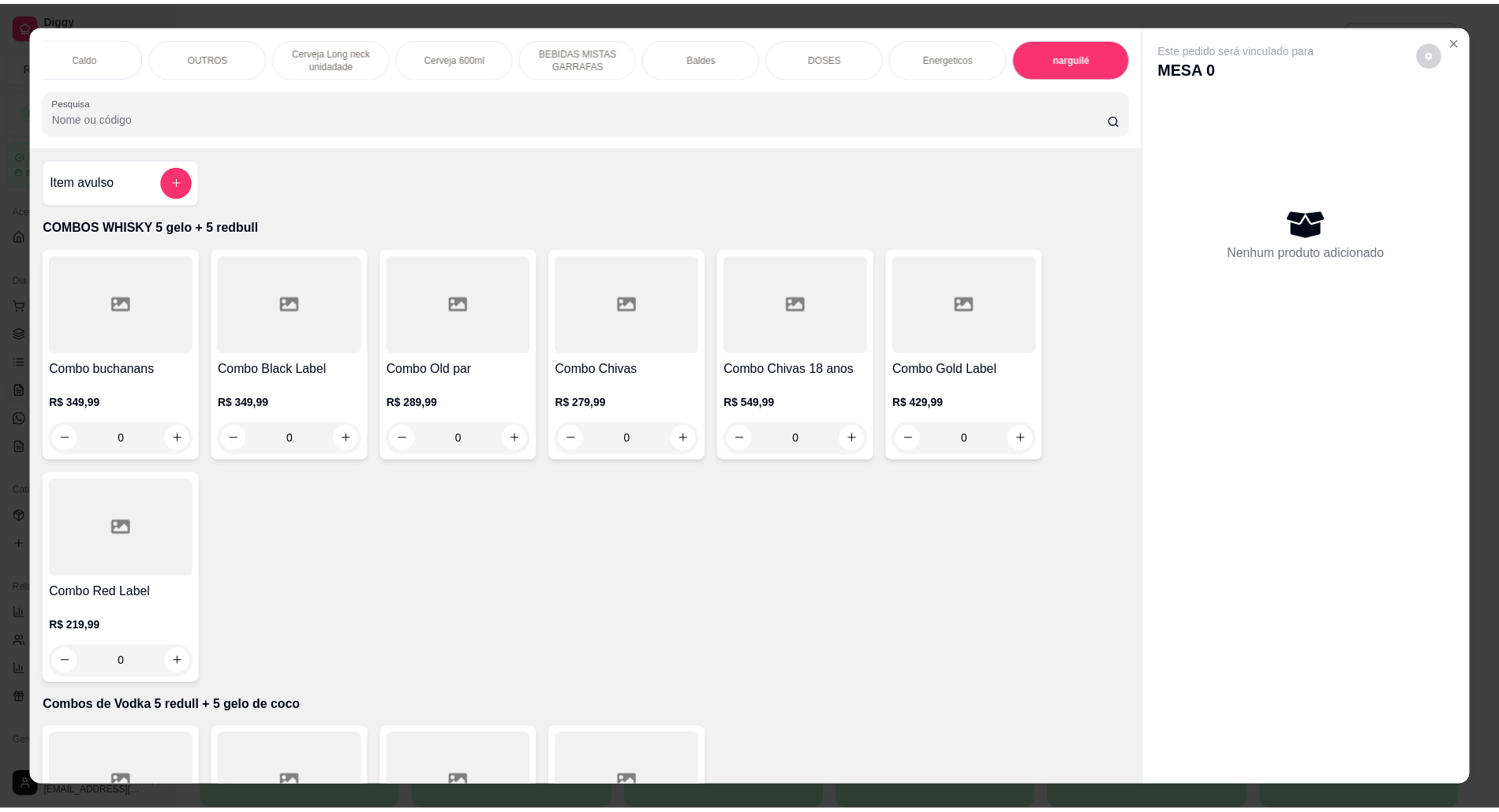
scroll to position [26, 0]
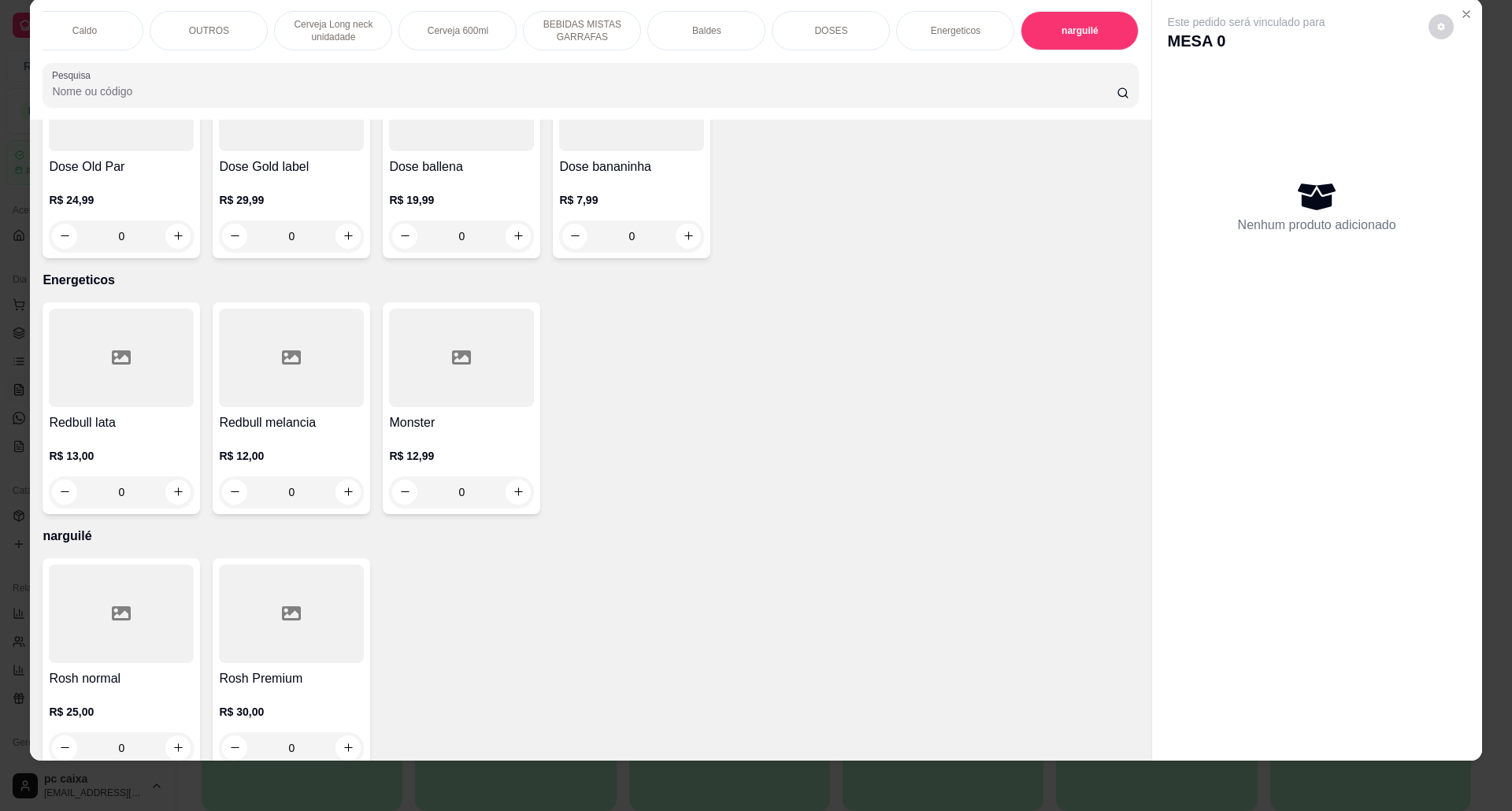
click at [64, 669] on h4 "Rosh normal" at bounding box center [120, 678] width 145 height 19
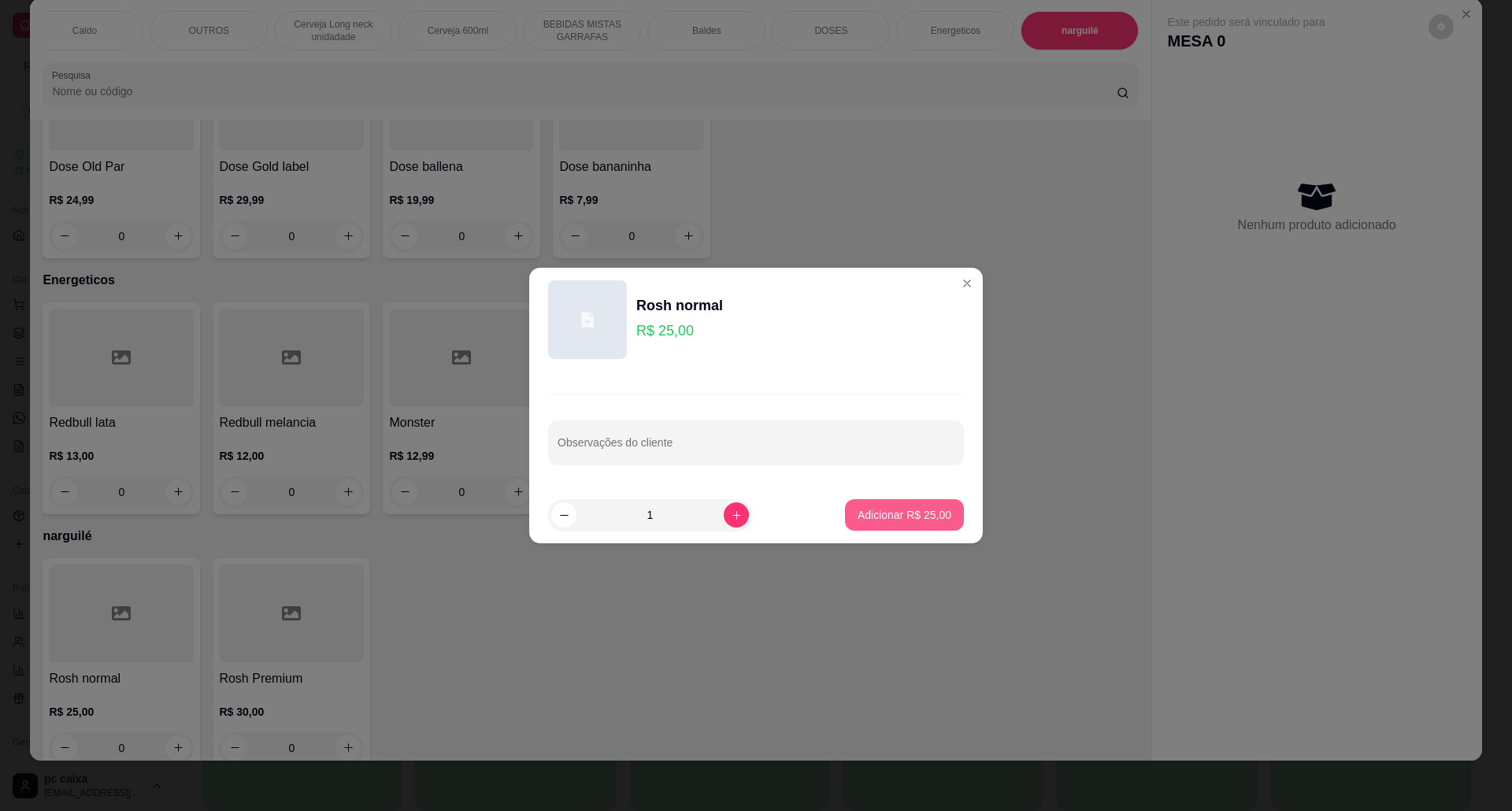
click at [888, 499] on button "Adicionar R$ 25,00" at bounding box center [904, 515] width 119 height 31
type input "1"
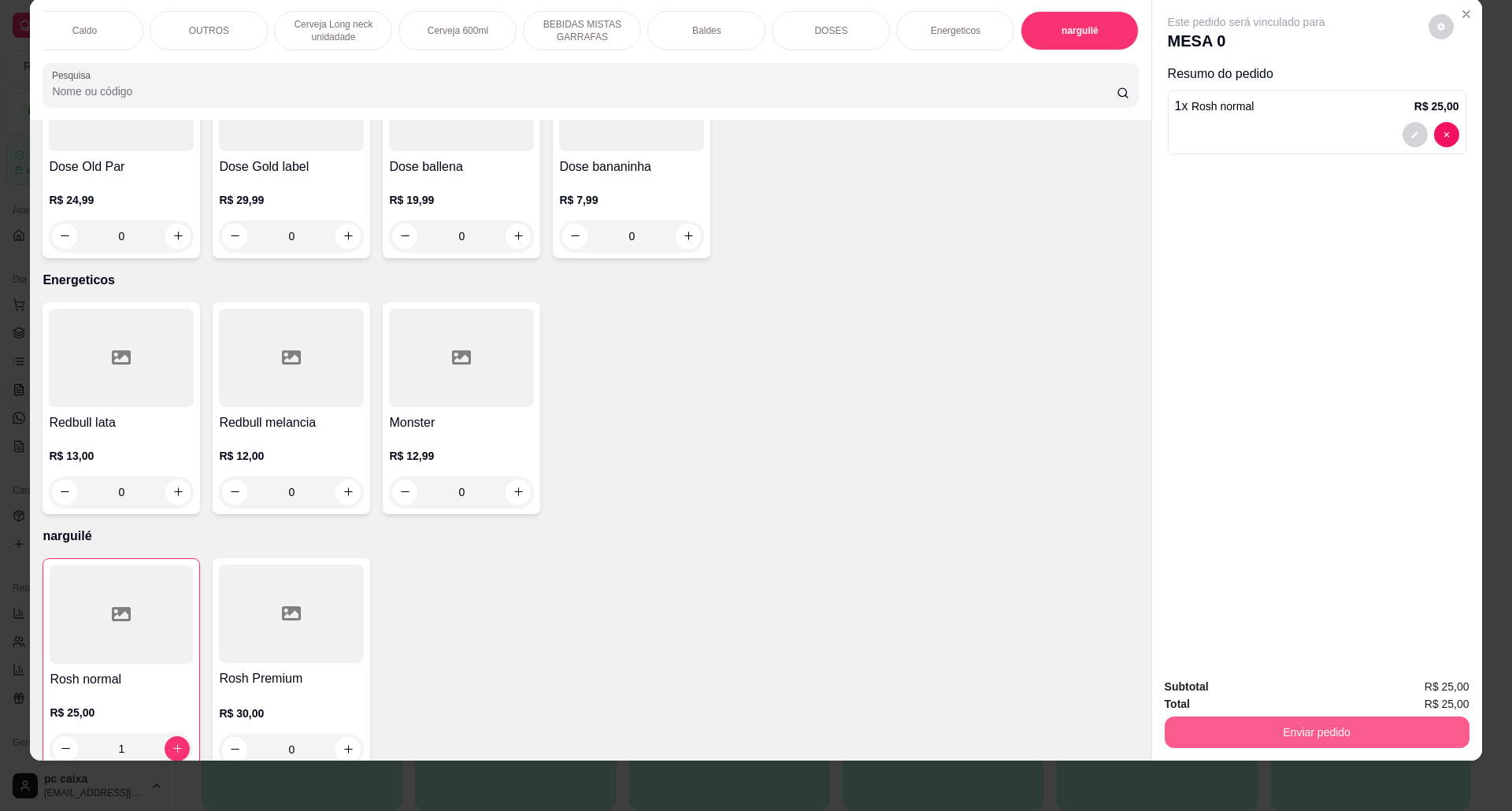
click at [1258, 737] on button "Enviar pedido" at bounding box center [1316, 732] width 304 height 31
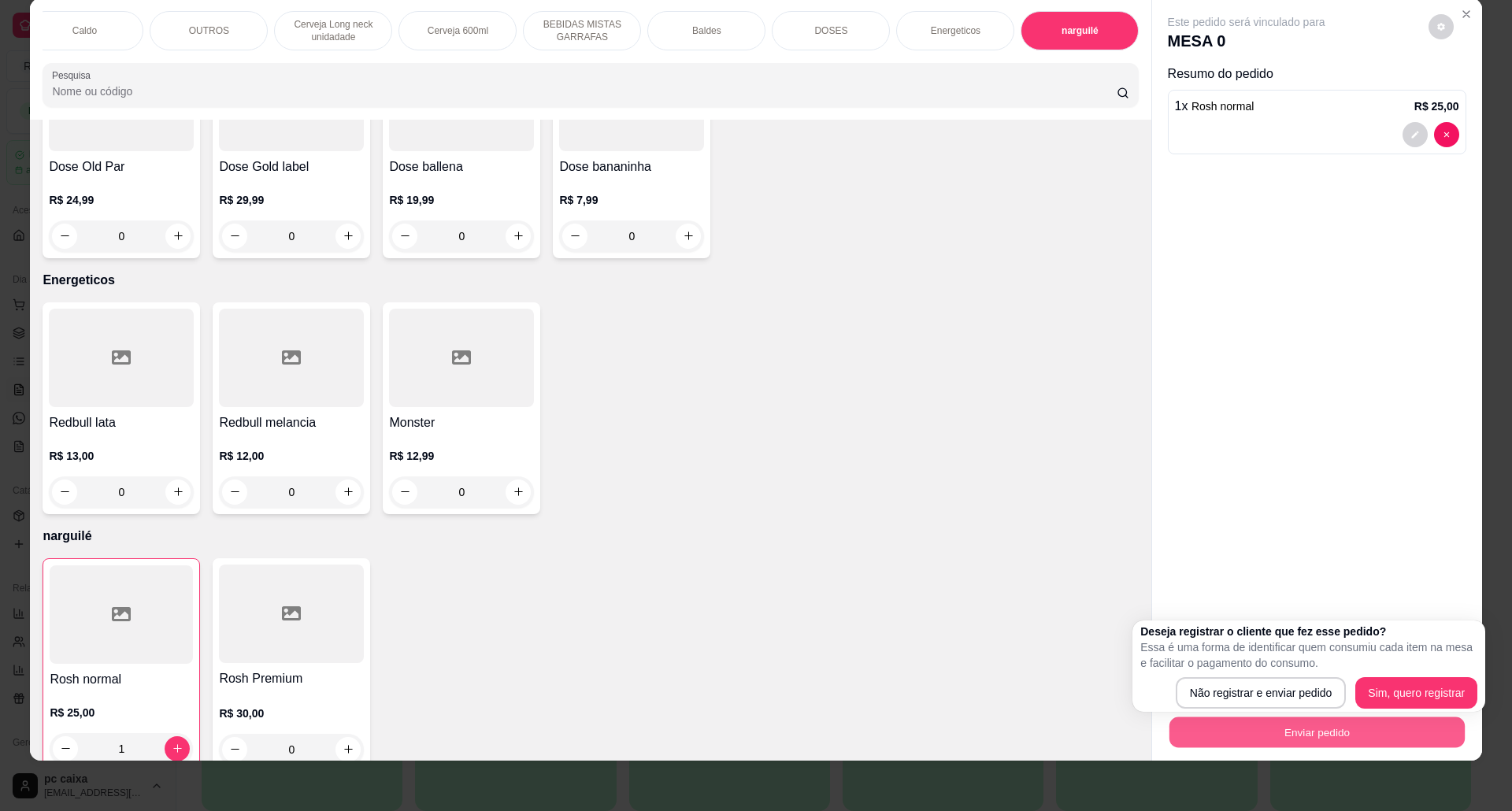
click at [1251, 710] on div "Deseja registrar o cliente que fez esse pedido? Essa é uma forma de identificar…" at bounding box center [1308, 666] width 353 height 92
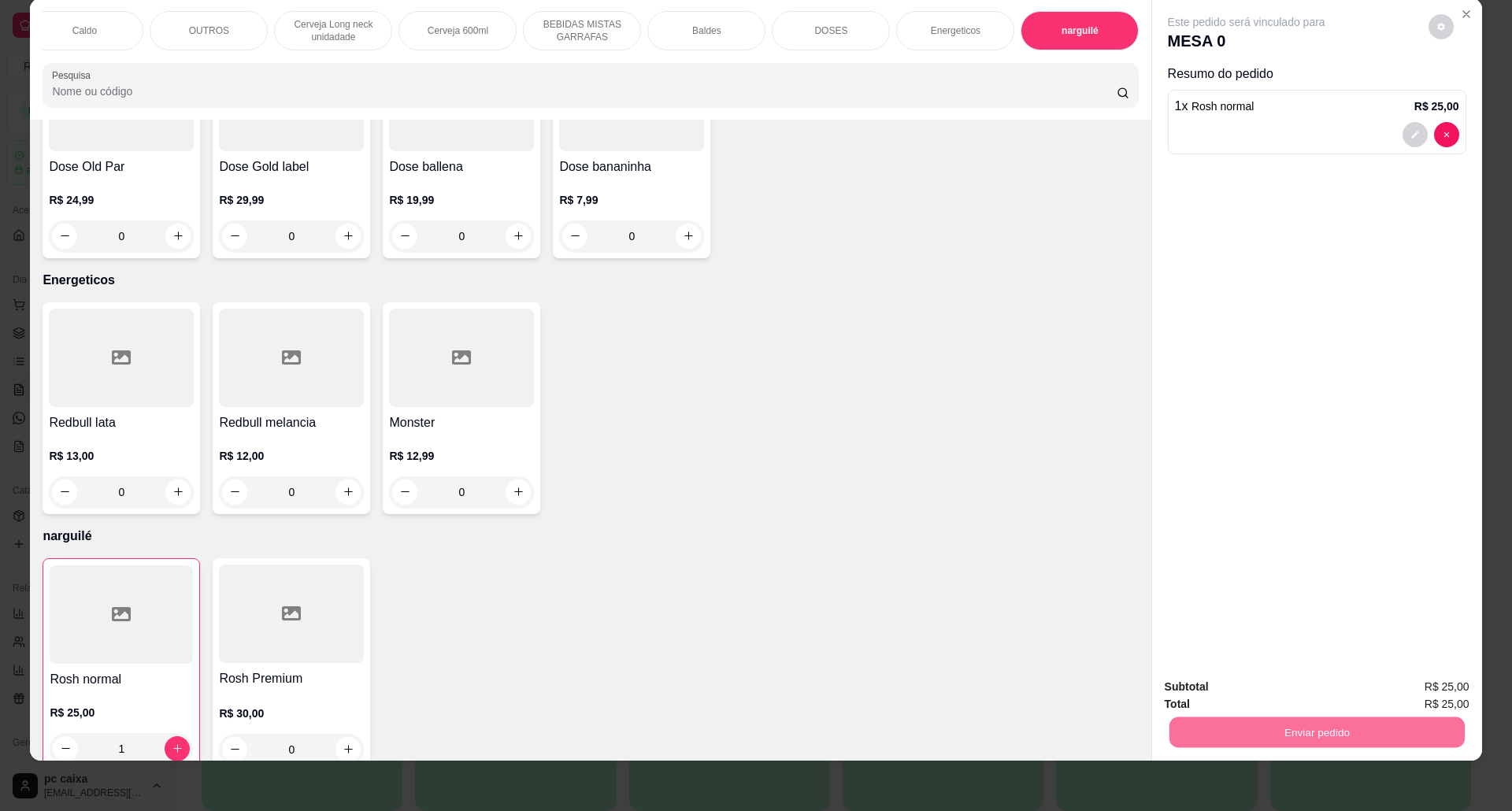
click at [1252, 694] on button "Não registrar e enviar pedido" at bounding box center [1262, 693] width 159 height 29
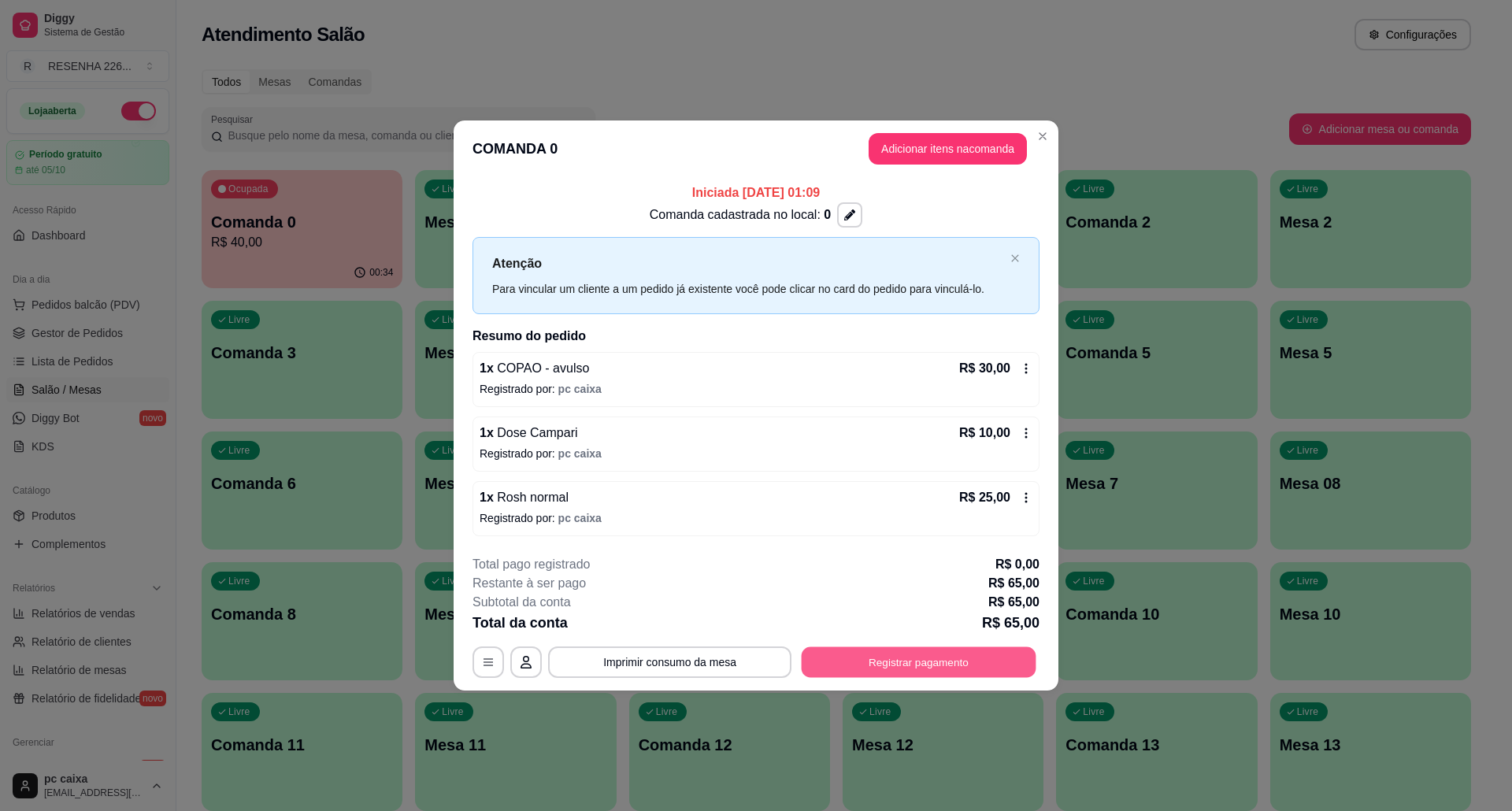
click at [913, 659] on button "Registrar pagamento" at bounding box center [919, 662] width 234 height 31
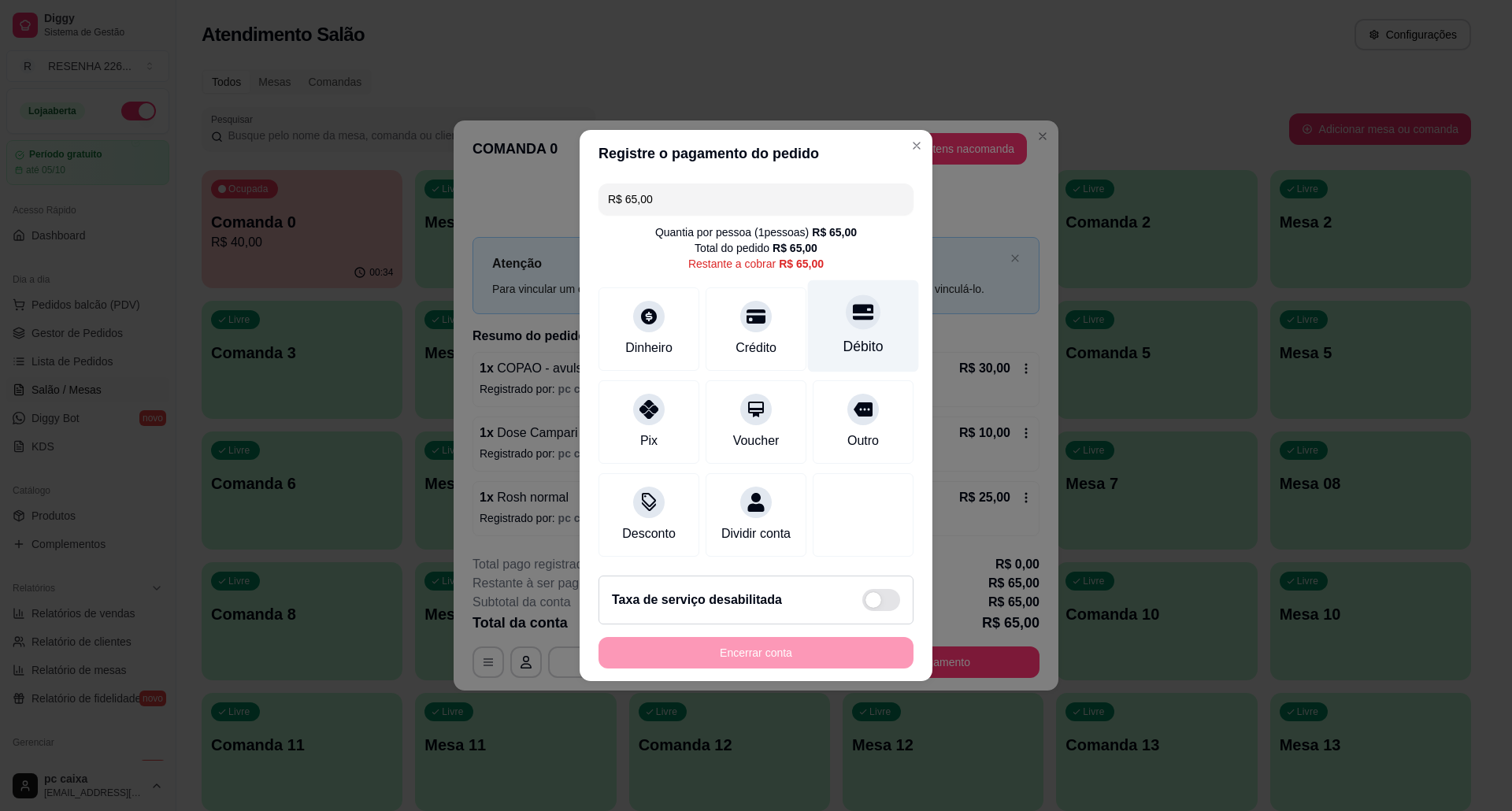
click at [840, 319] on div "Débito" at bounding box center [864, 326] width 111 height 93
type input "R$ 0,00"
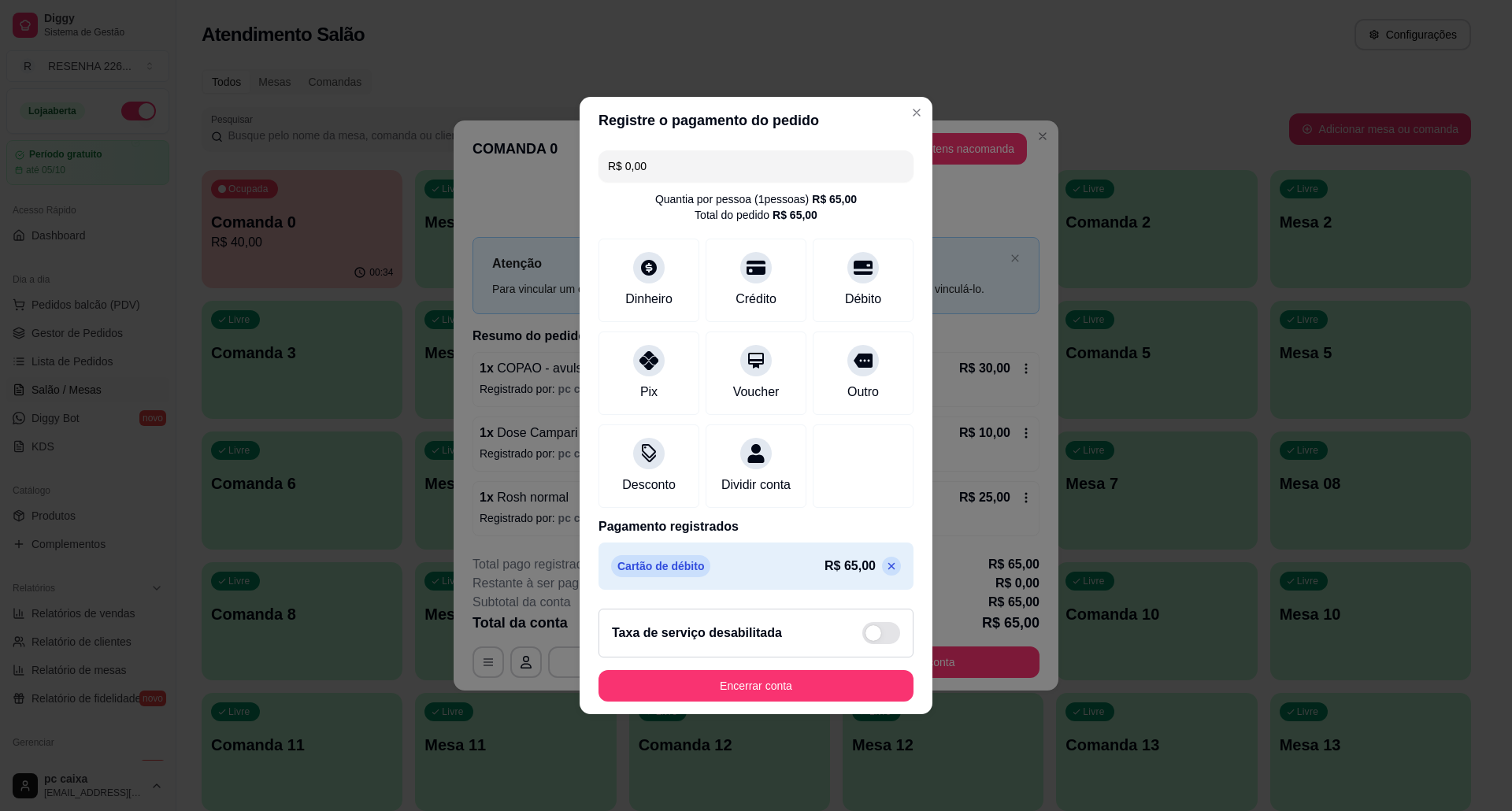
click at [807, 675] on footer "Taxa de serviço desabilitada Encerrar conta" at bounding box center [755, 656] width 353 height 119
click at [800, 685] on button "Encerrar conta" at bounding box center [755, 685] width 315 height 31
